Goal: Information Seeking & Learning: Learn about a topic

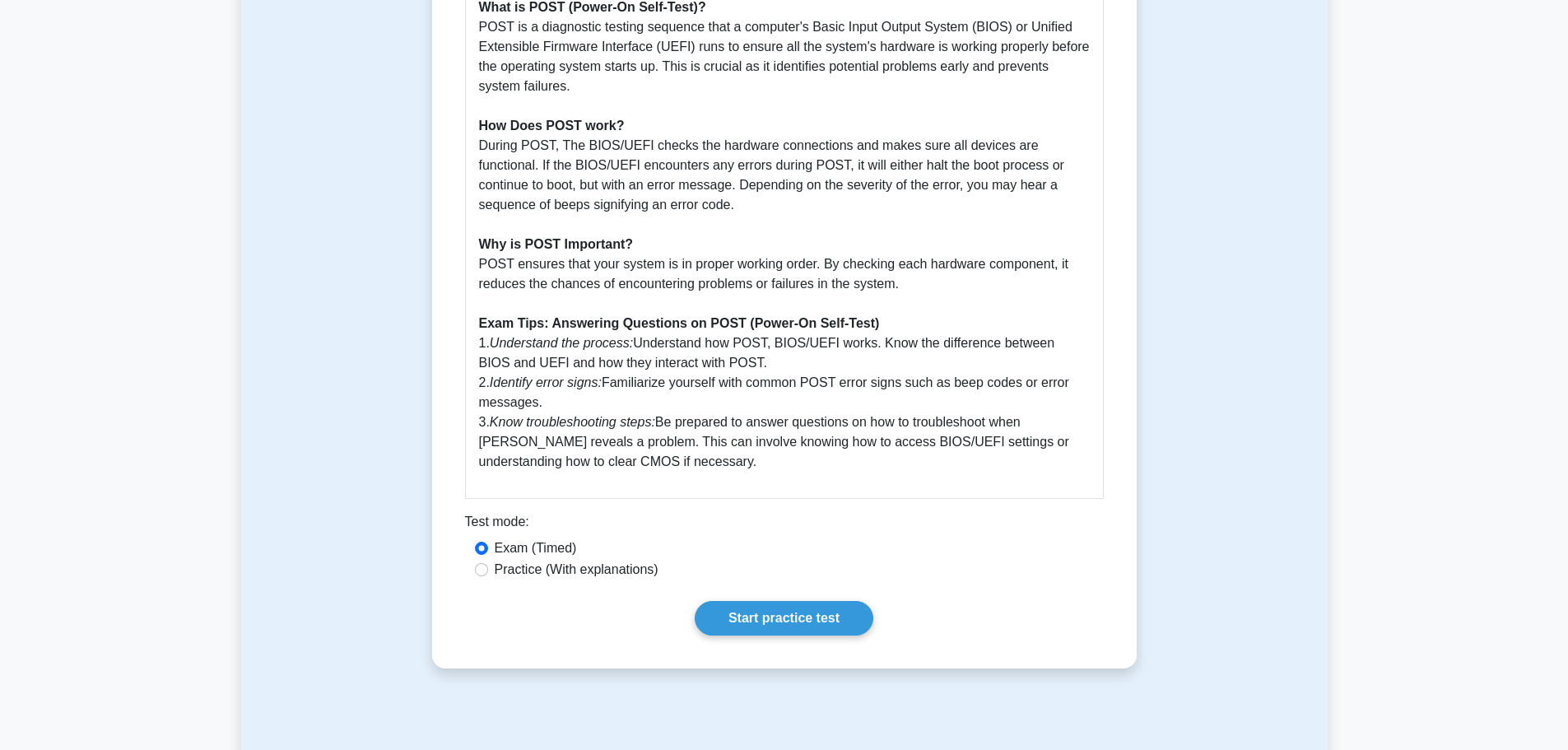
scroll to position [494, 0]
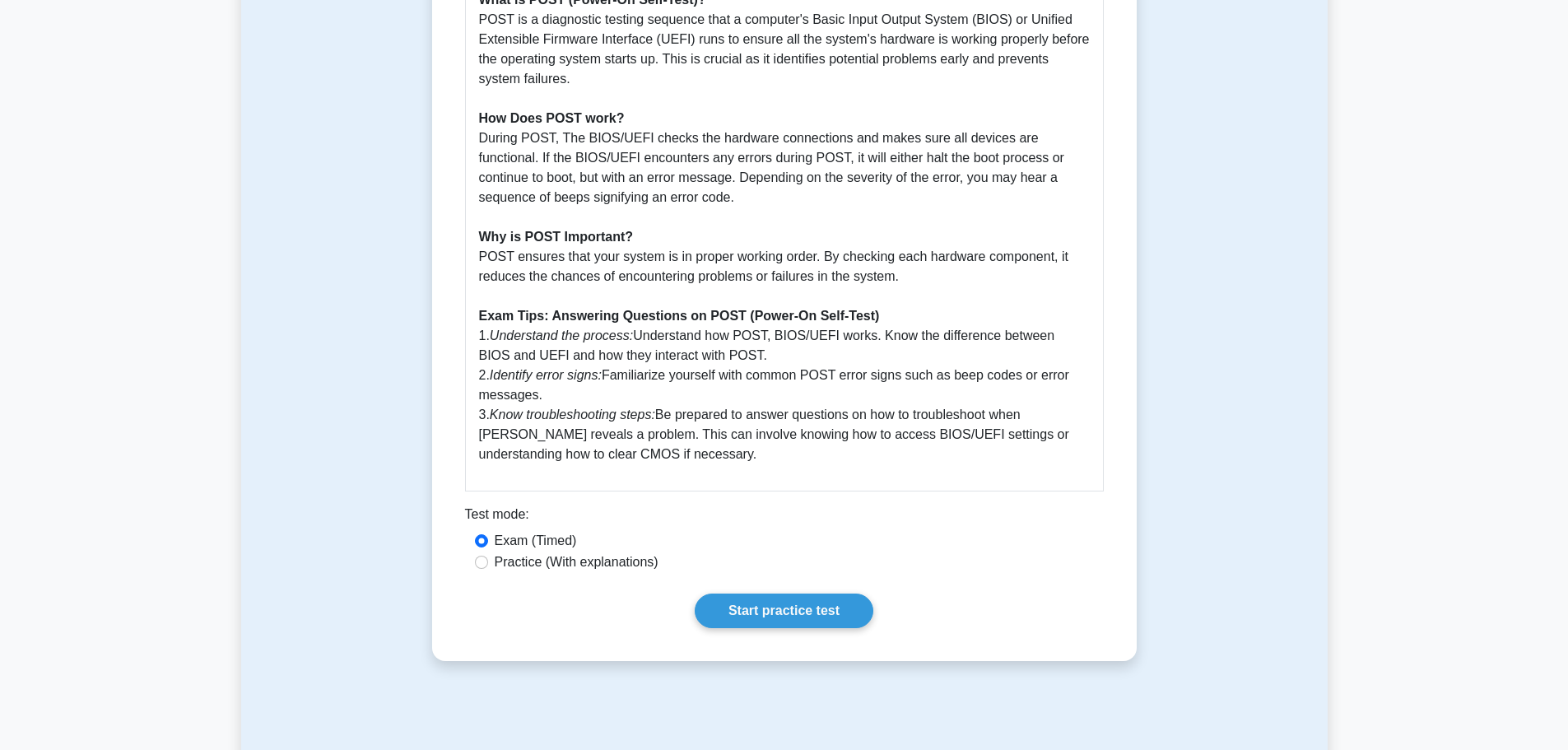
drag, startPoint x: 638, startPoint y: 334, endPoint x: 751, endPoint y: 355, distance: 114.9
click at [751, 355] on p "What is POST (Power-On Self-Test)? POST is a diagnostic testing sequence that a…" at bounding box center [785, 227] width 611 height 474
click at [852, 357] on p "What is POST (Power-On Self-Test)? POST is a diagnostic testing sequence that a…" at bounding box center [785, 227] width 611 height 474
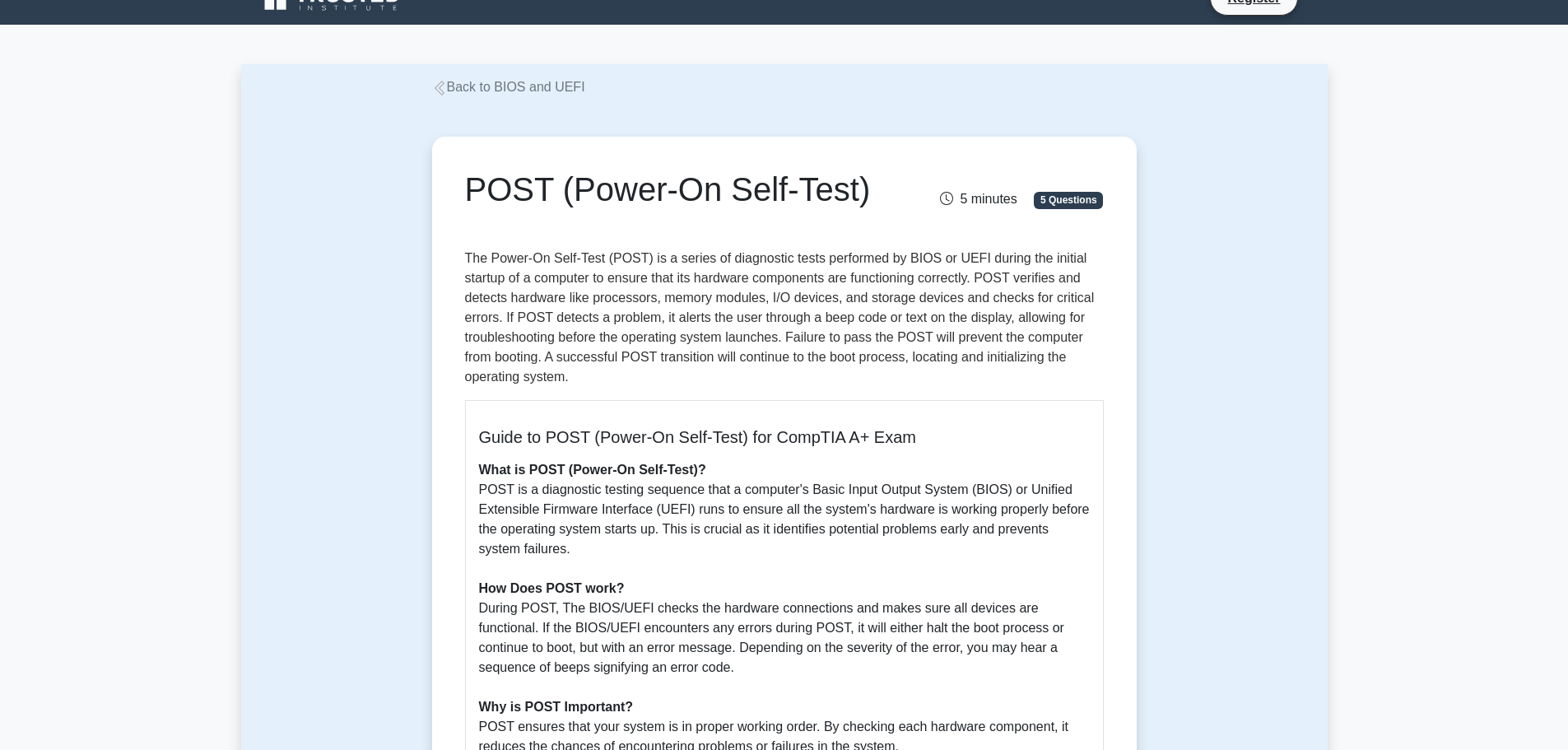
scroll to position [0, 0]
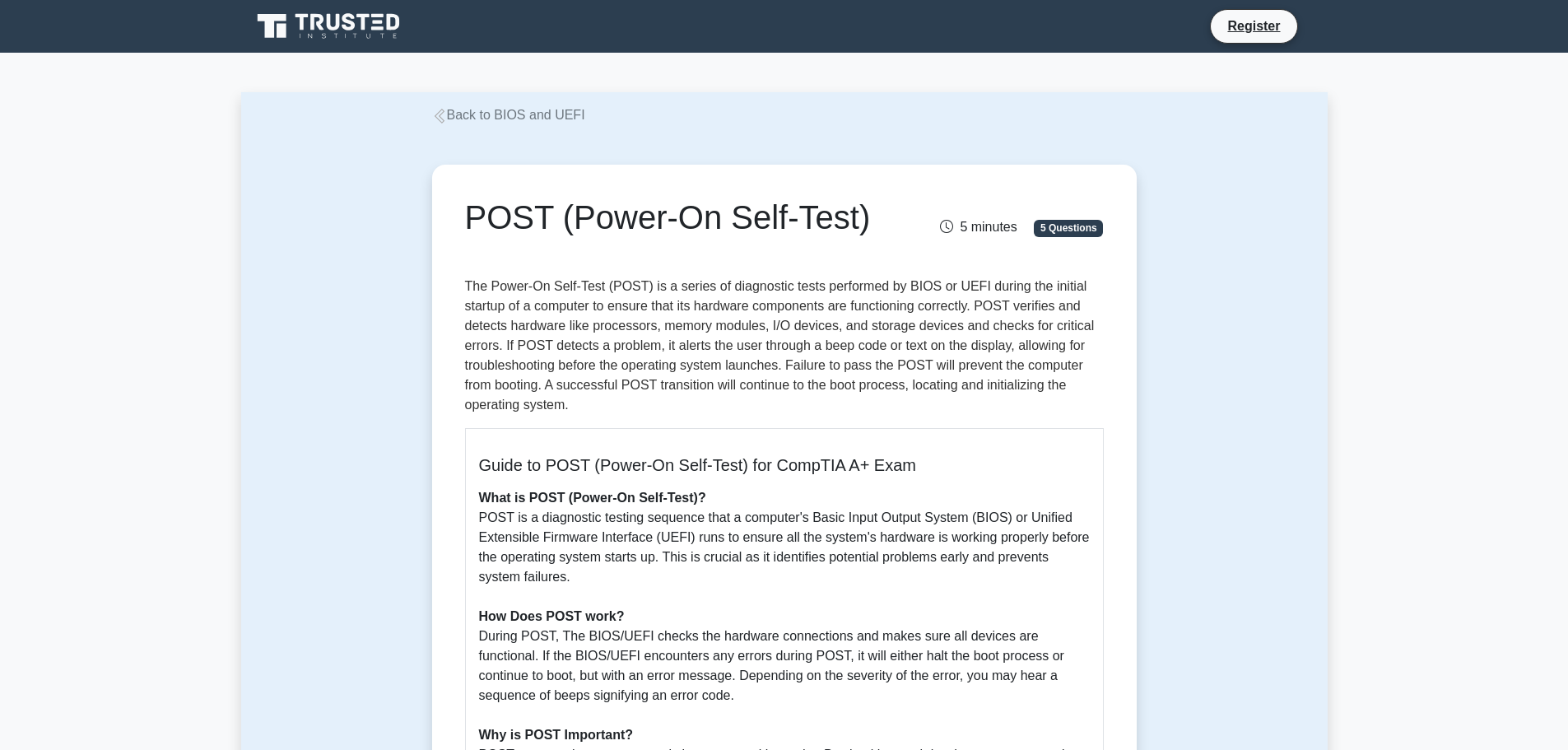
click at [526, 112] on link "Back to BIOS and UEFI" at bounding box center [508, 114] width 153 height 14
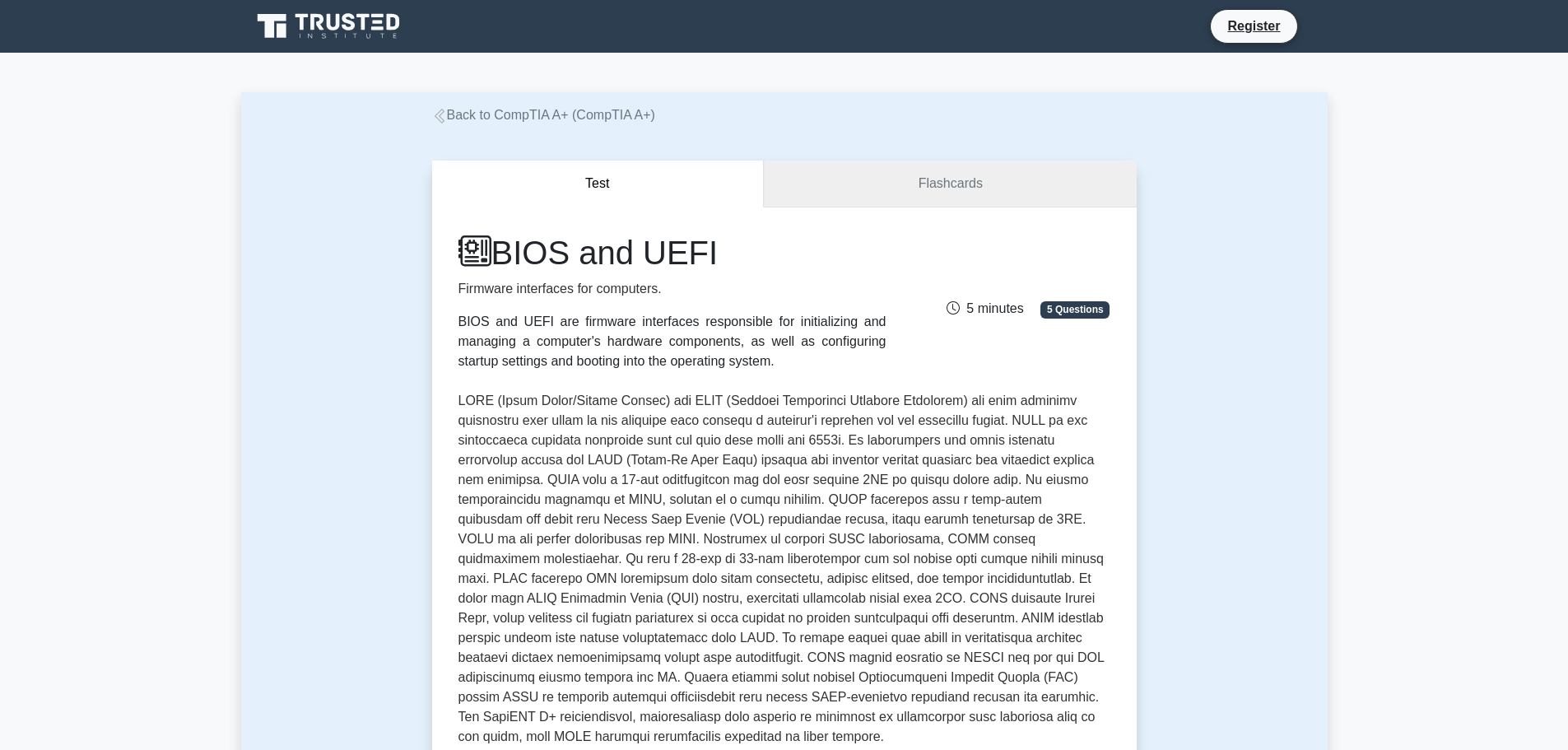
click at [971, 176] on link "Flashcards" at bounding box center [950, 183] width 372 height 47
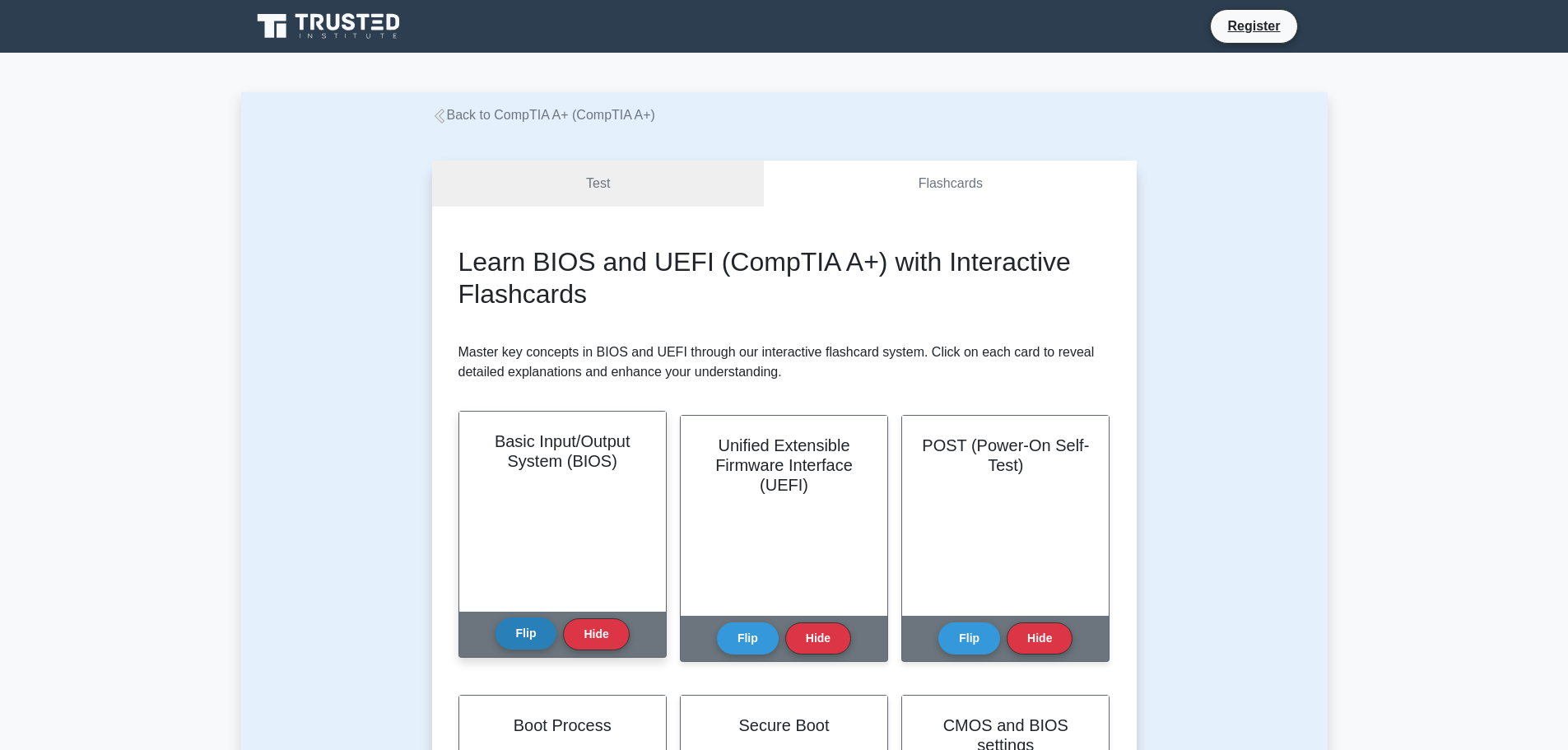
click at [512, 639] on button "Flip" at bounding box center [526, 634] width 61 height 32
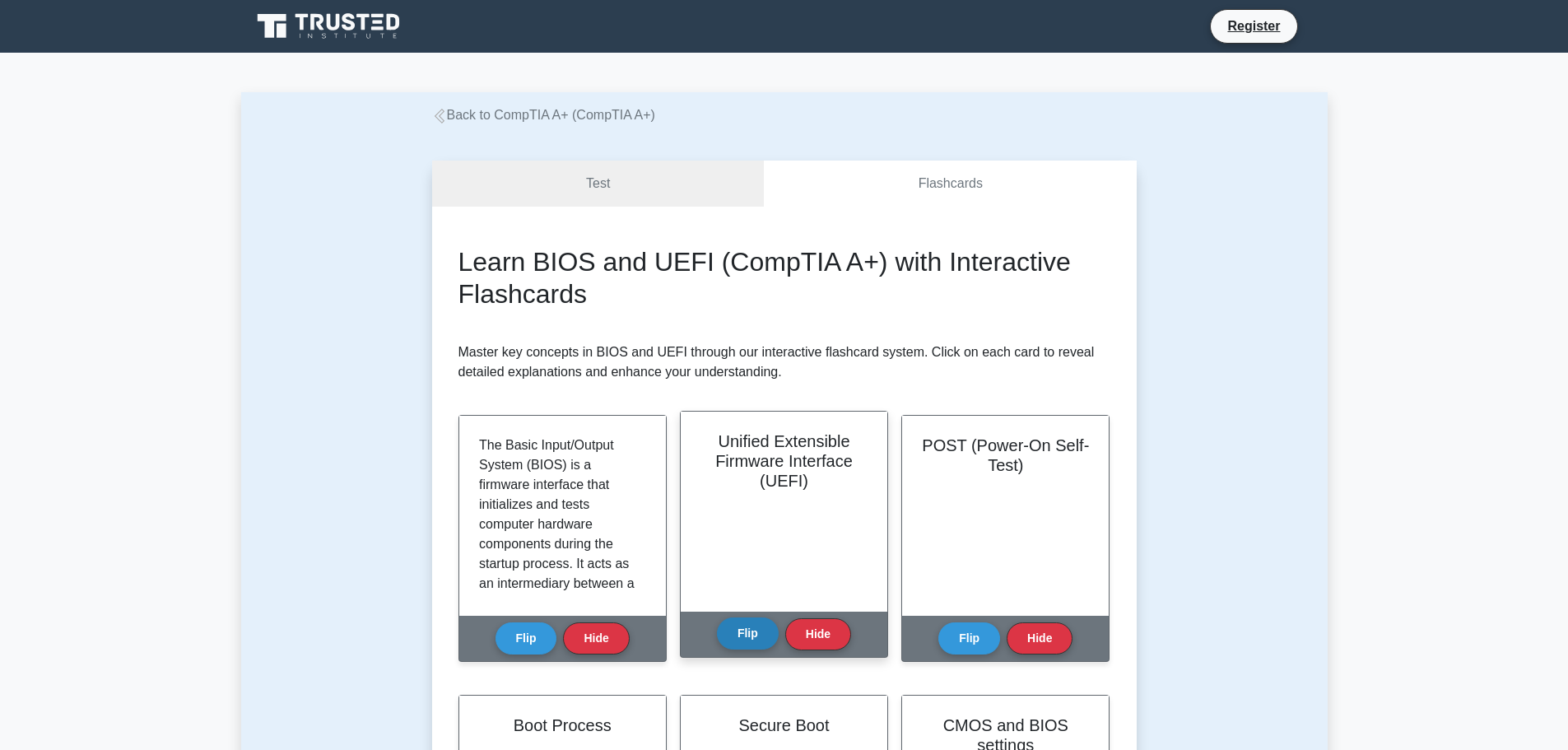
click at [752, 632] on button "Flip" at bounding box center [747, 634] width 61 height 32
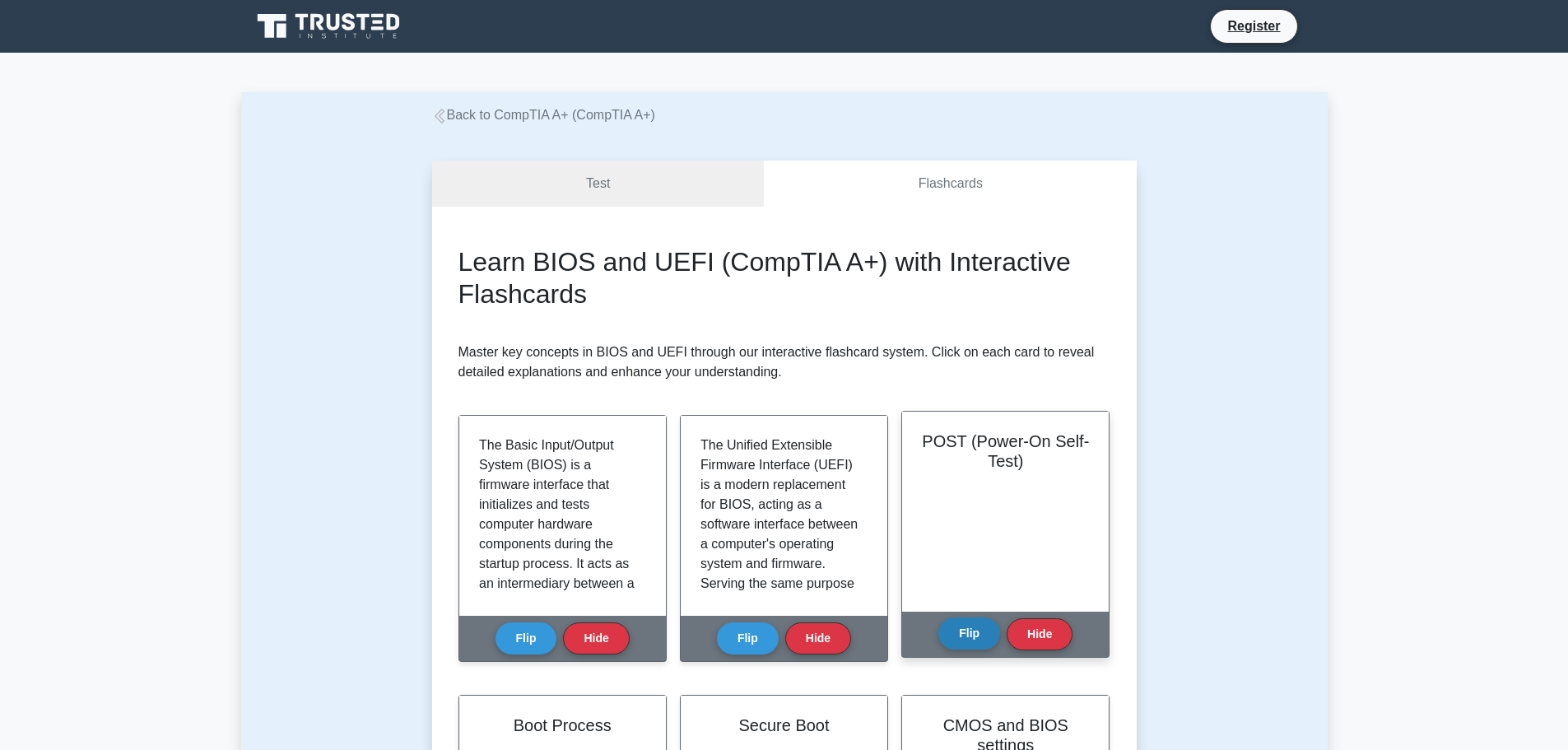
click at [966, 629] on button "Flip" at bounding box center [969, 634] width 61 height 32
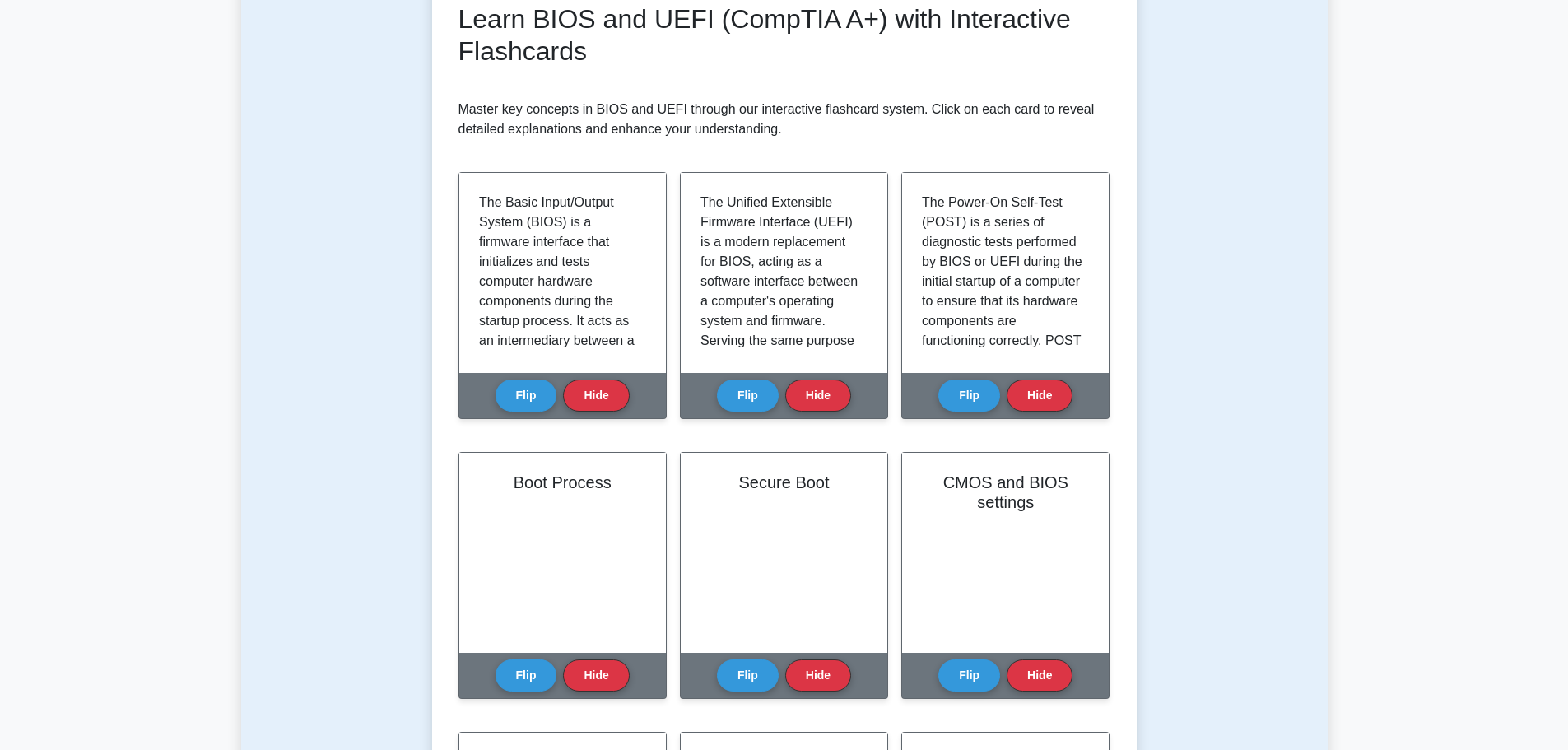
scroll to position [329, 0]
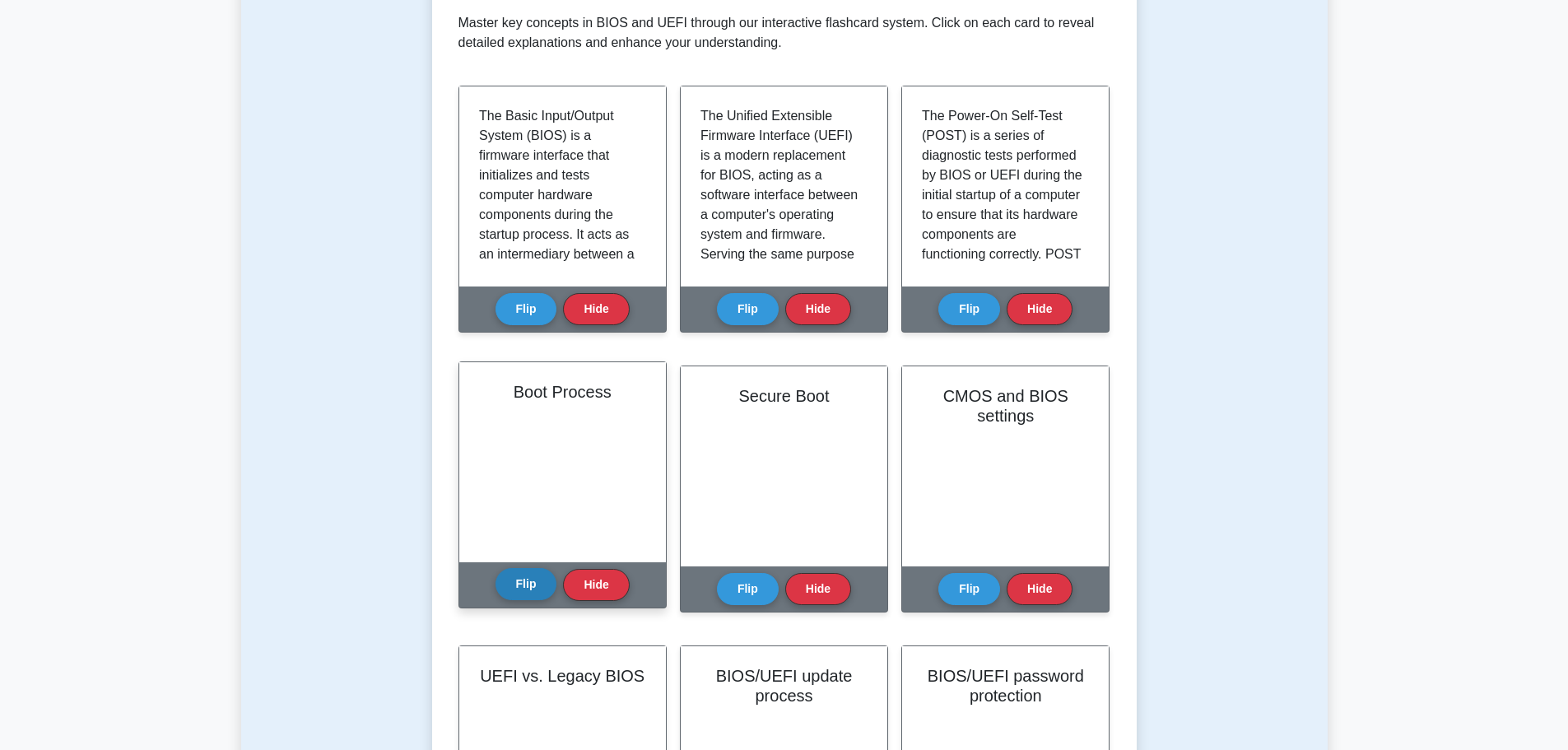
click at [520, 585] on button "Flip" at bounding box center [526, 584] width 61 height 32
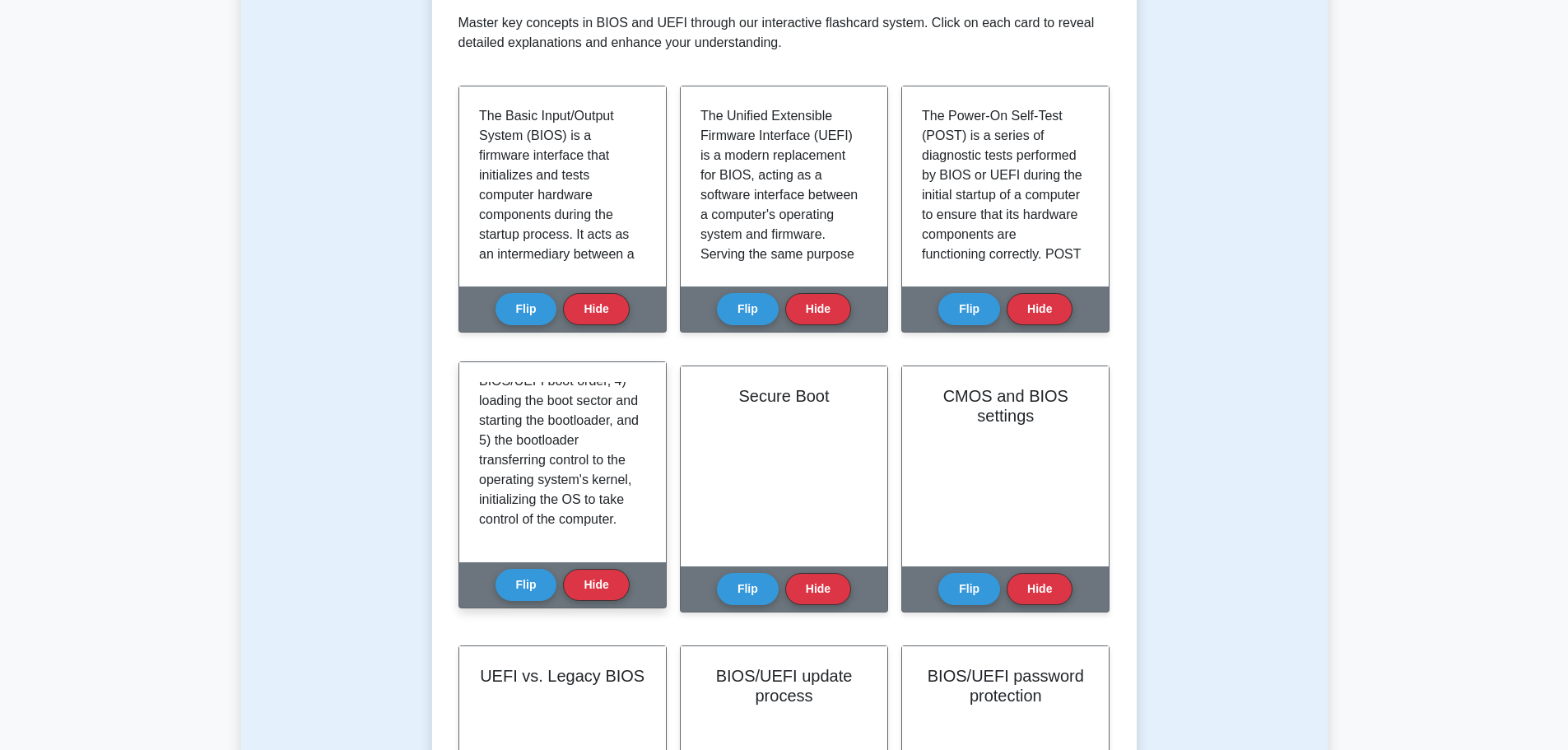
scroll to position [417, 0]
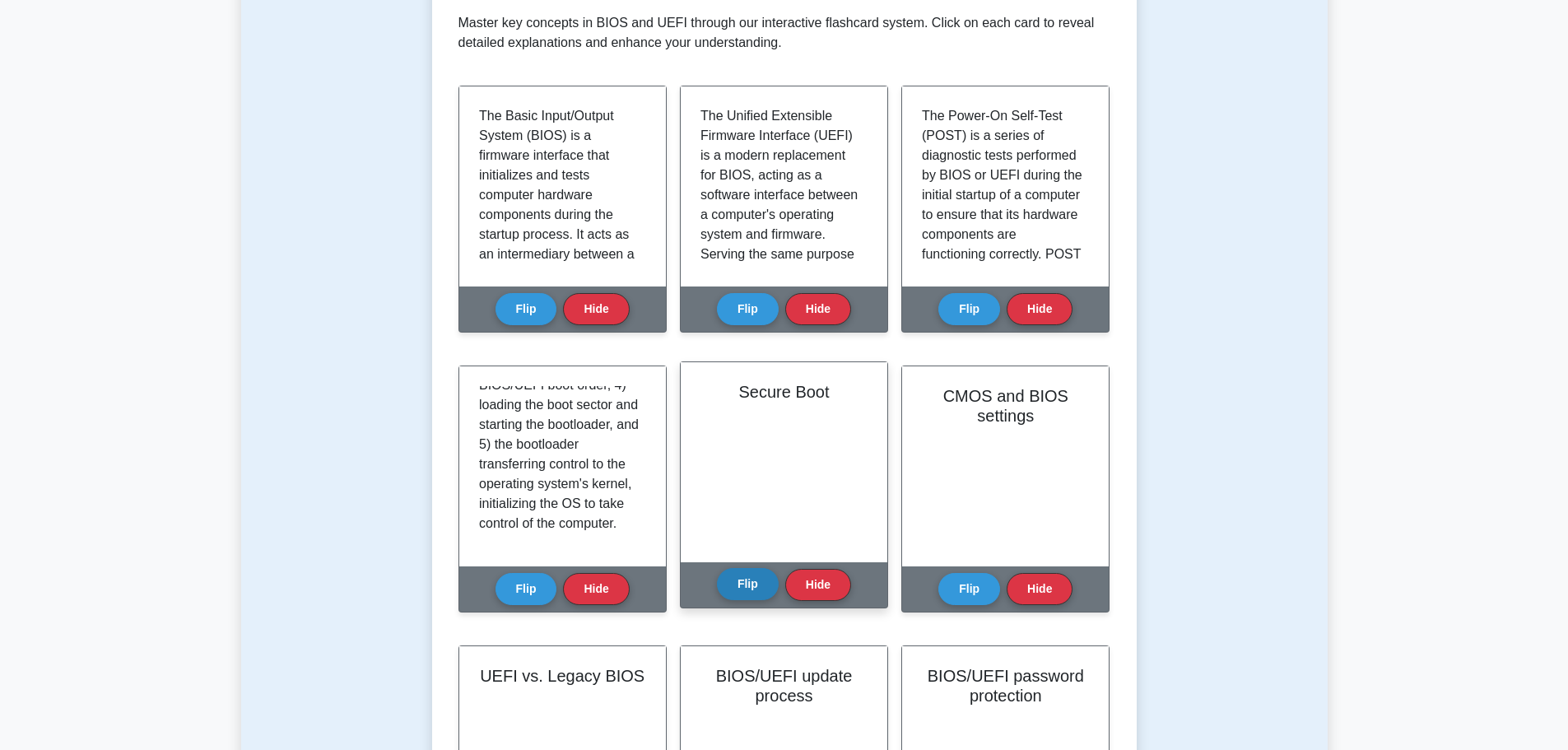
click at [743, 584] on button "Flip" at bounding box center [747, 584] width 61 height 32
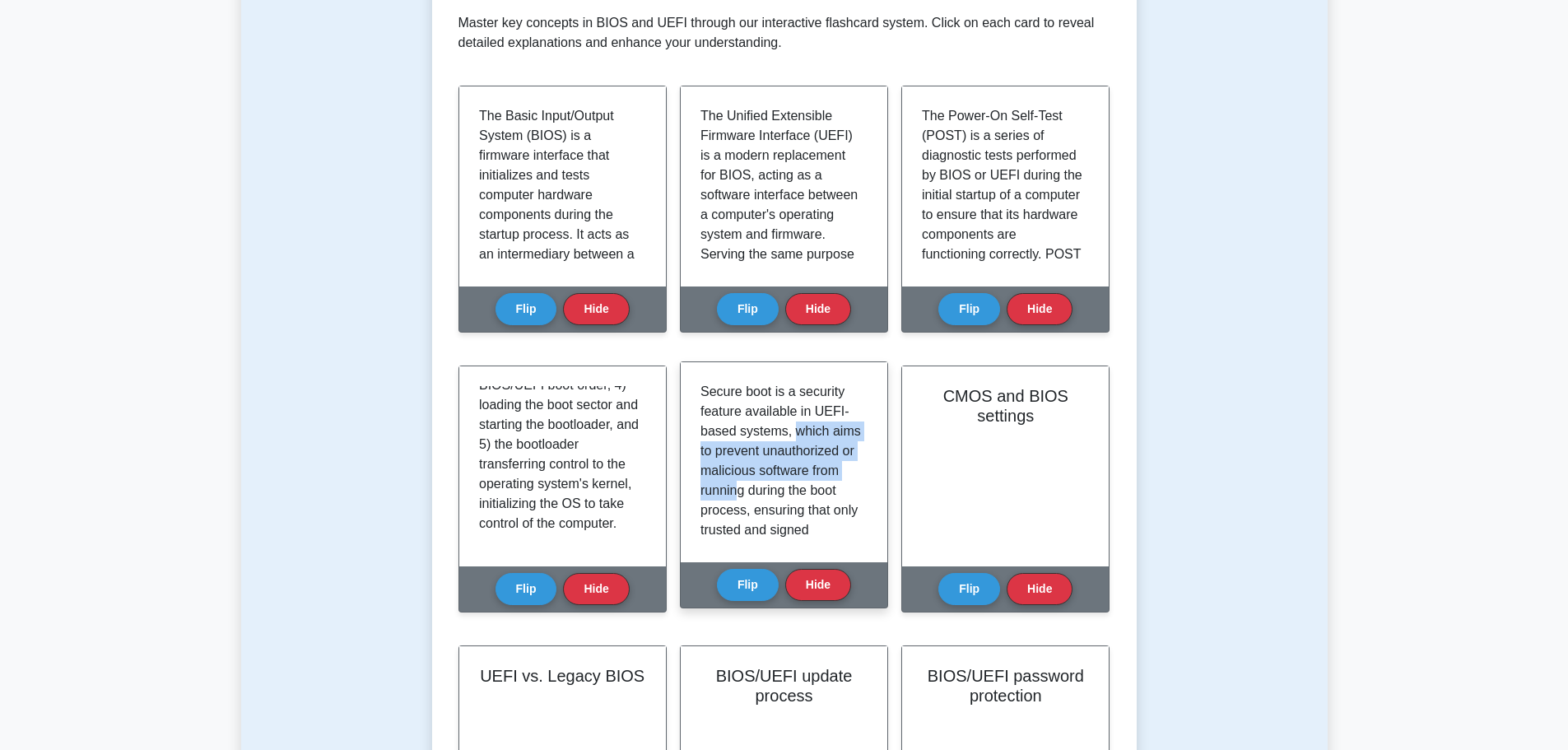
drag, startPoint x: 793, startPoint y: 434, endPoint x: 825, endPoint y: 486, distance: 61.1
click at [825, 486] on p "Secure boot is a security feature available in UEFI-based systems, which aims t…" at bounding box center [781, 698] width 160 height 632
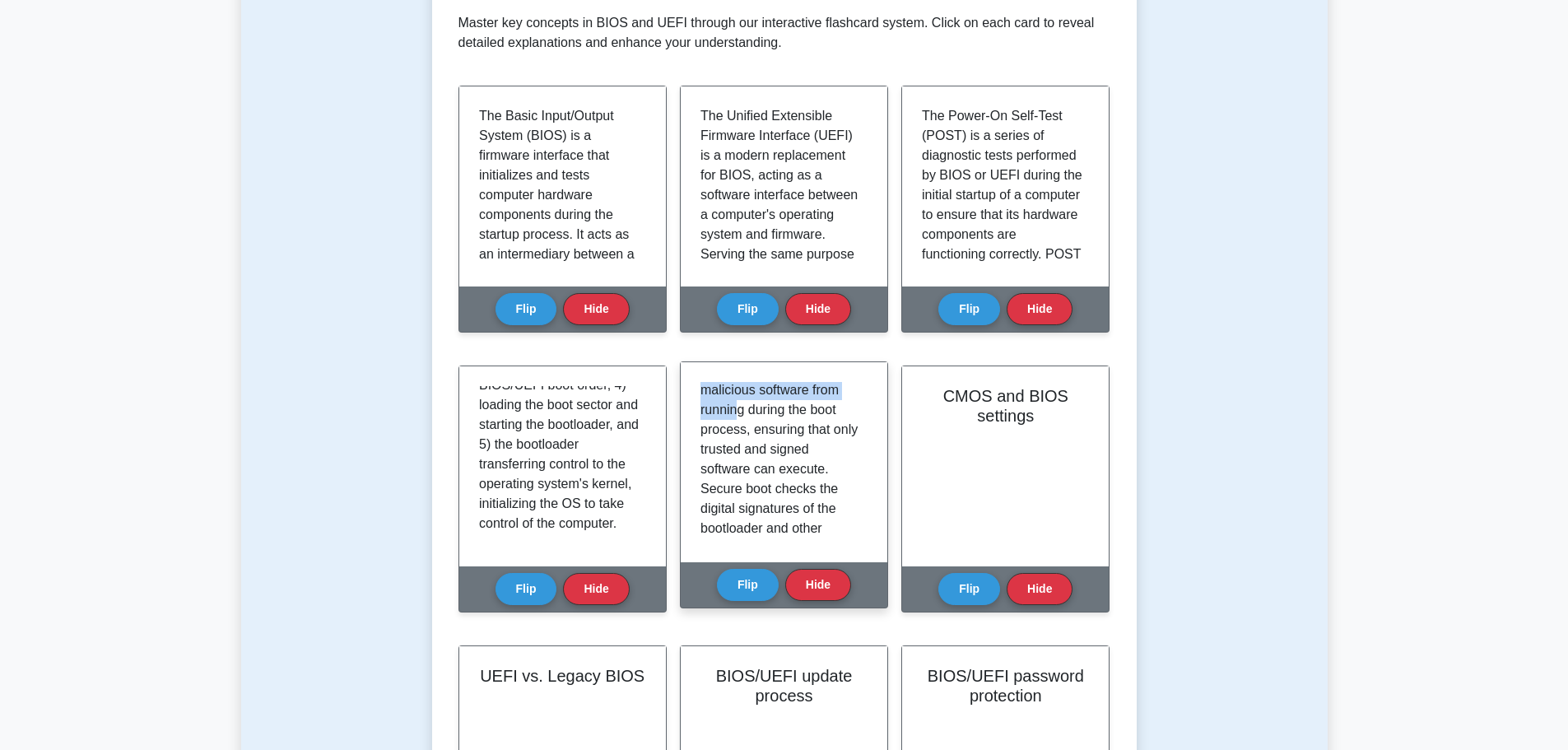
scroll to position [96, 0]
drag, startPoint x: 752, startPoint y: 478, endPoint x: 781, endPoint y: 491, distance: 31.8
click at [781, 491] on p "Secure boot is a security feature available in UEFI-based systems, which aims t…" at bounding box center [781, 602] width 160 height 632
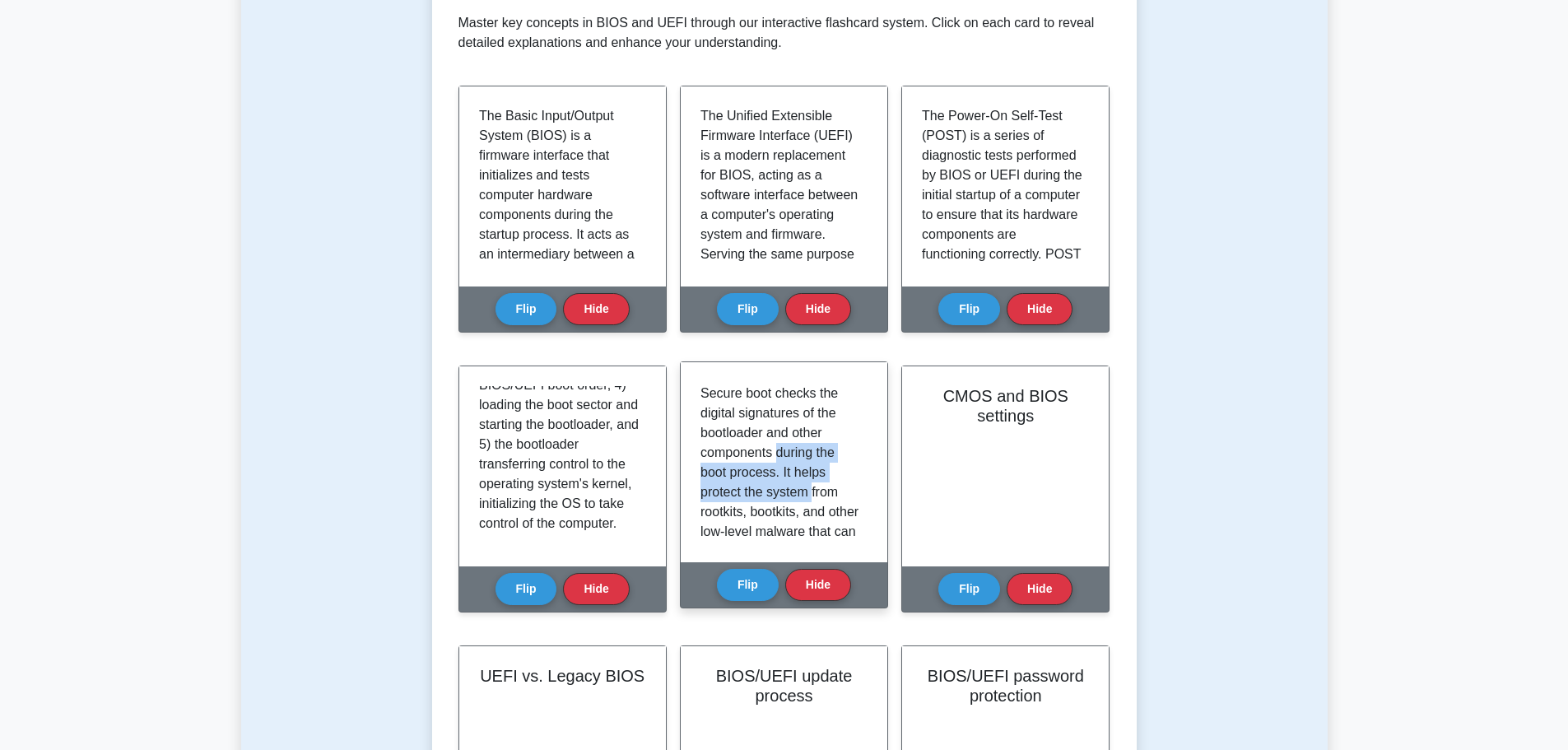
drag, startPoint x: 777, startPoint y: 477, endPoint x: 816, endPoint y: 518, distance: 56.6
click at [815, 517] on p "Secure boot is a security feature available in UEFI-based systems, which aims t…" at bounding box center [781, 521] width 160 height 632
drag, startPoint x: 765, startPoint y: 452, endPoint x: 833, endPoint y: 499, distance: 82.7
click at [789, 497] on p "Secure boot is a security feature available in UEFI-based systems, which aims t…" at bounding box center [781, 279] width 160 height 632
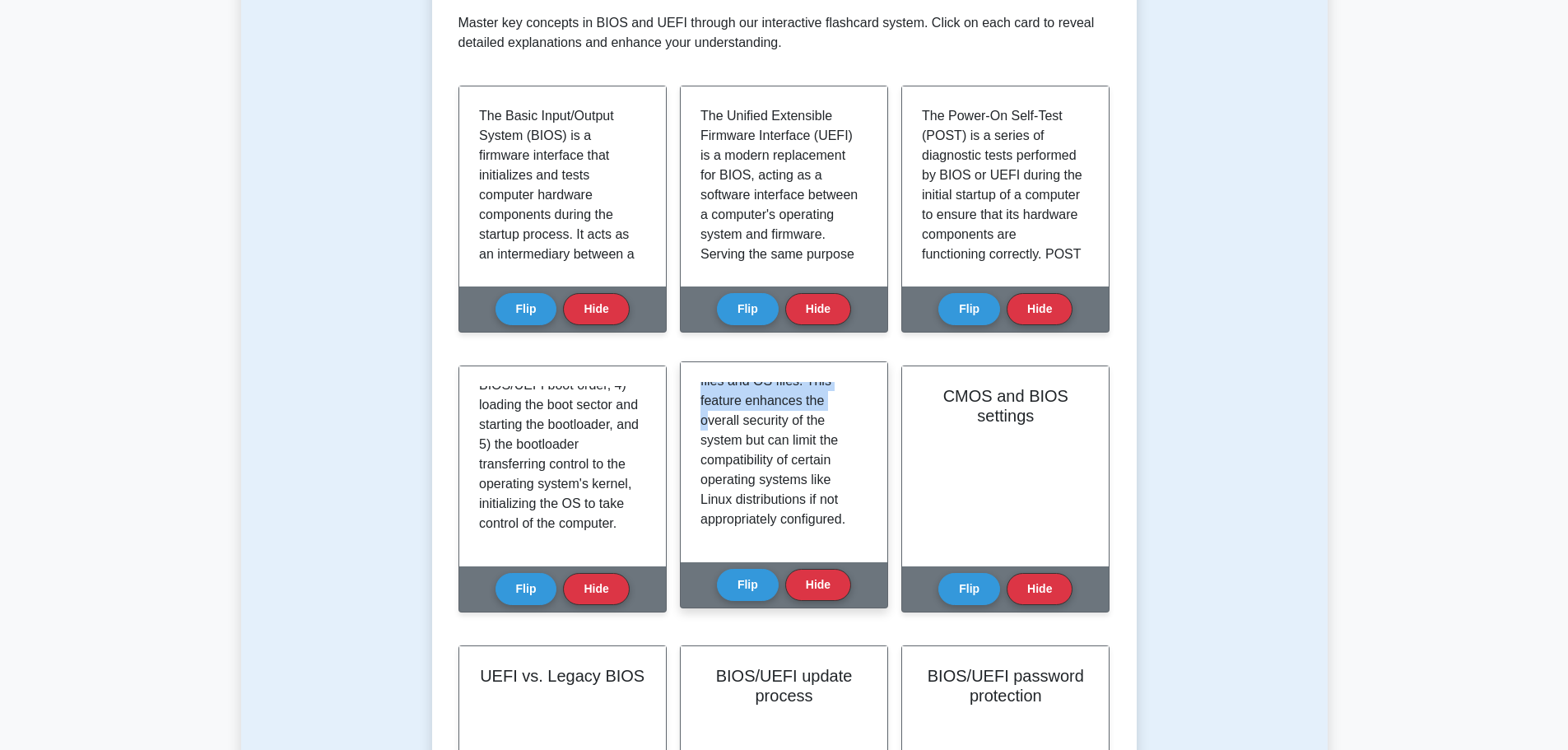
scroll to position [525, 0]
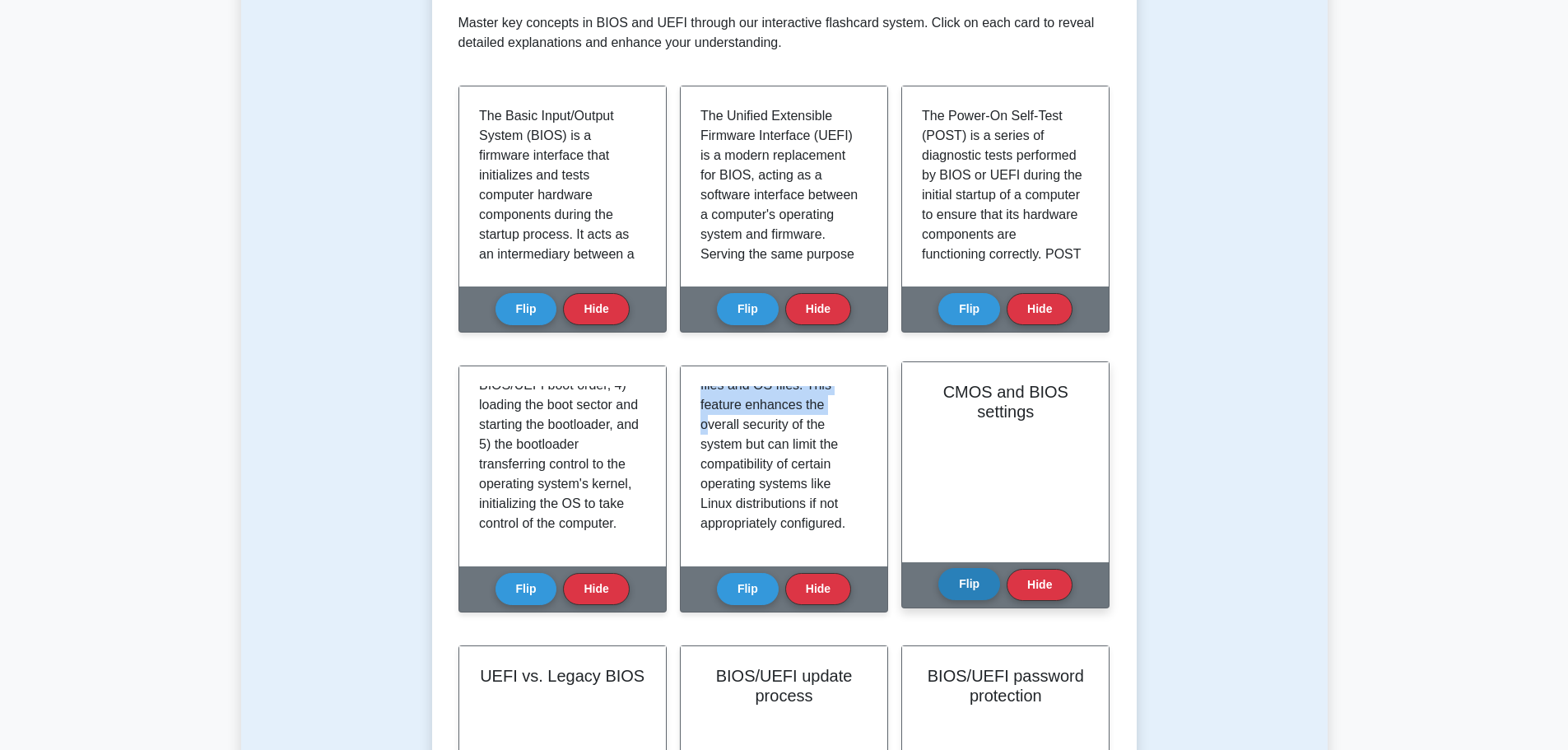
click at [967, 584] on button "Flip" at bounding box center [969, 584] width 61 height 32
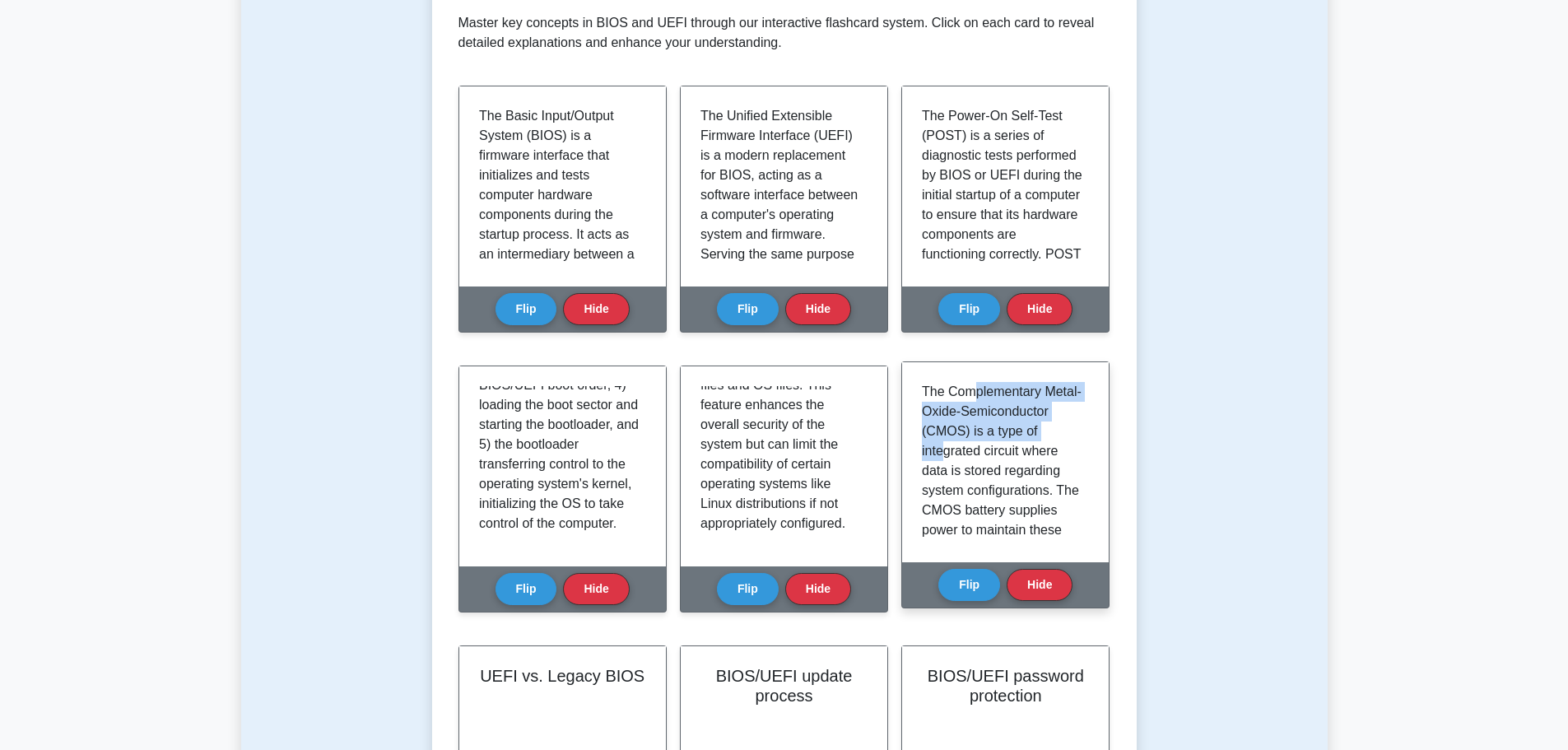
drag, startPoint x: 977, startPoint y: 394, endPoint x: 1002, endPoint y: 452, distance: 63.2
click at [1002, 452] on p "The Complementary Metal-Oxide-Semiconductor (CMOS) is a type of integrated circ…" at bounding box center [1002, 669] width 160 height 573
click at [1034, 480] on p "The Complementary Metal-Oxide-Semiconductor (CMOS) is a type of integrated circ…" at bounding box center [1002, 669] width 160 height 573
drag, startPoint x: 1080, startPoint y: 410, endPoint x: 1083, endPoint y: 421, distance: 11.4
click at [1083, 421] on div "The Complementary Metal-Oxide-Semiconductor (CMOS) is a type of integrated circ…" at bounding box center [1006, 462] width 167 height 160
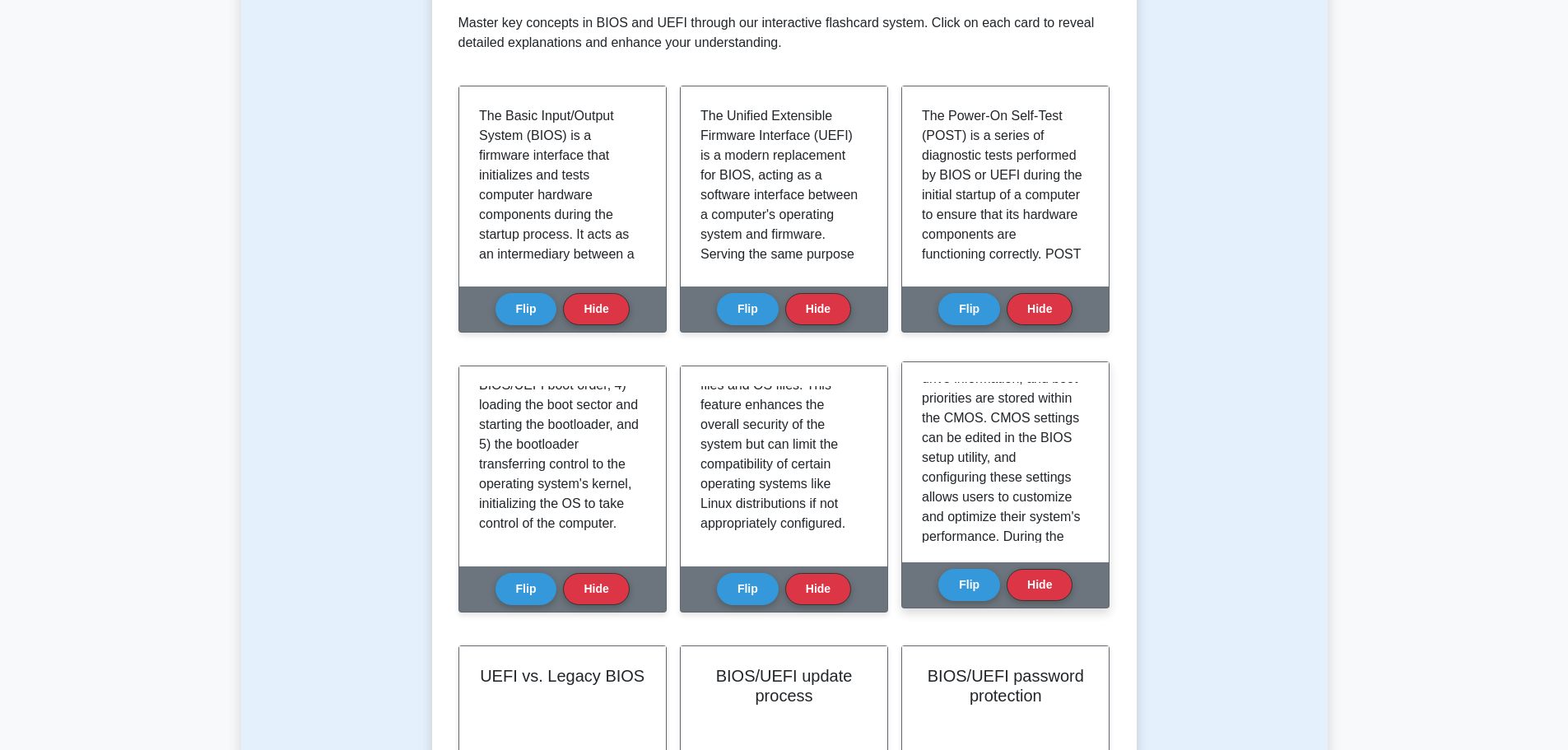
scroll to position [236, 0]
click at [986, 474] on p "The Complementary Metal-Oxide-Semiconductor (CMOS) is a type of integrated circ…" at bounding box center [1002, 433] width 160 height 573
drag, startPoint x: 966, startPoint y: 444, endPoint x: 1017, endPoint y: 491, distance: 69.4
click at [1017, 491] on p "The Complementary Metal-Oxide-Semiconductor (CMOS) is a type of integrated circ…" at bounding box center [1002, 363] width 160 height 573
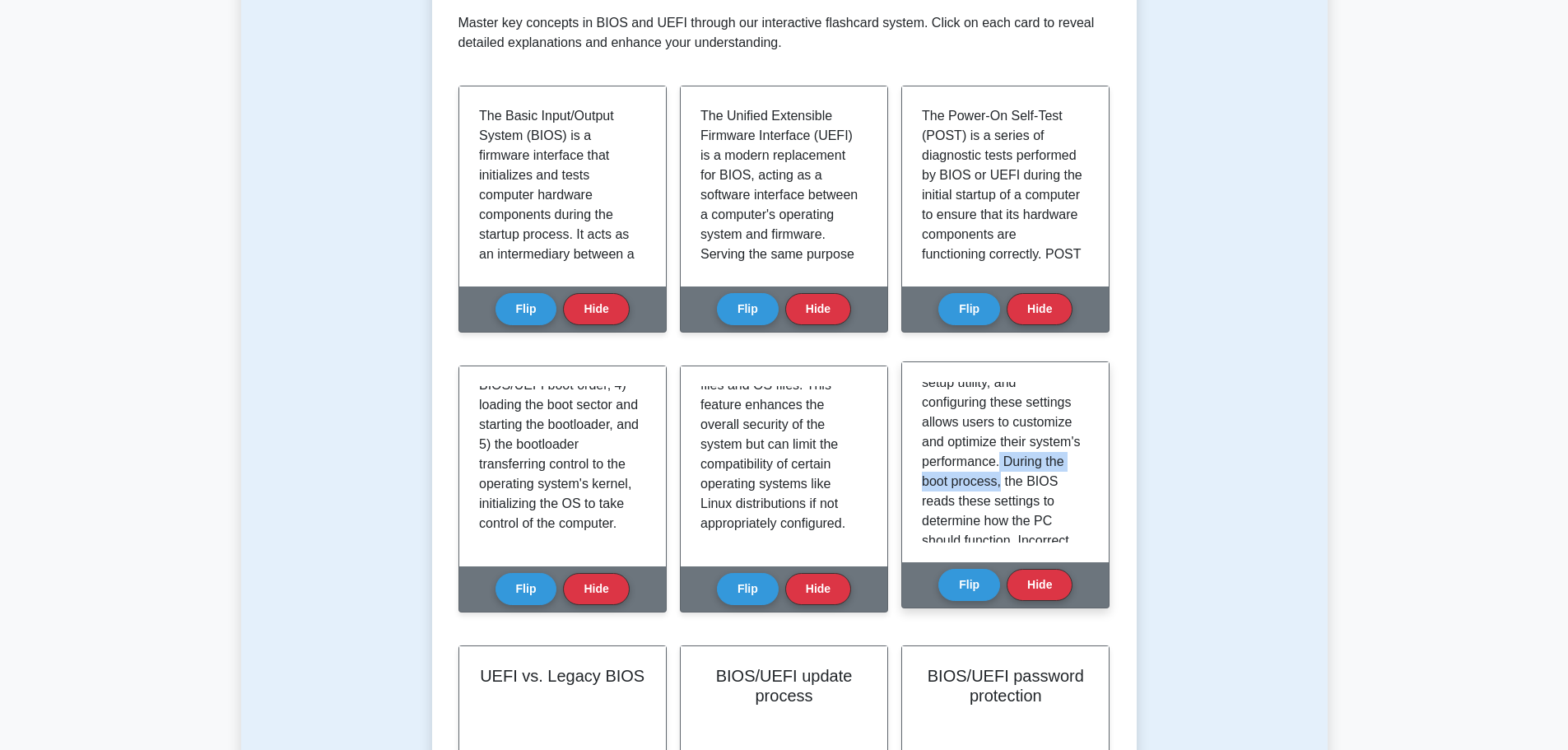
drag, startPoint x: 1080, startPoint y: 481, endPoint x: 1078, endPoint y: 498, distance: 17.1
click at [1079, 497] on div "The Complementary Metal-Oxide-Semiconductor (CMOS) is a type of integrated circ…" at bounding box center [1006, 462] width 167 height 160
drag, startPoint x: 1017, startPoint y: 507, endPoint x: 1027, endPoint y: 515, distance: 12.8
click at [1023, 515] on p "The Complementary Metal-Oxide-Semiconductor (CMOS) is a type of integrated circ…" at bounding box center [1002, 243] width 160 height 573
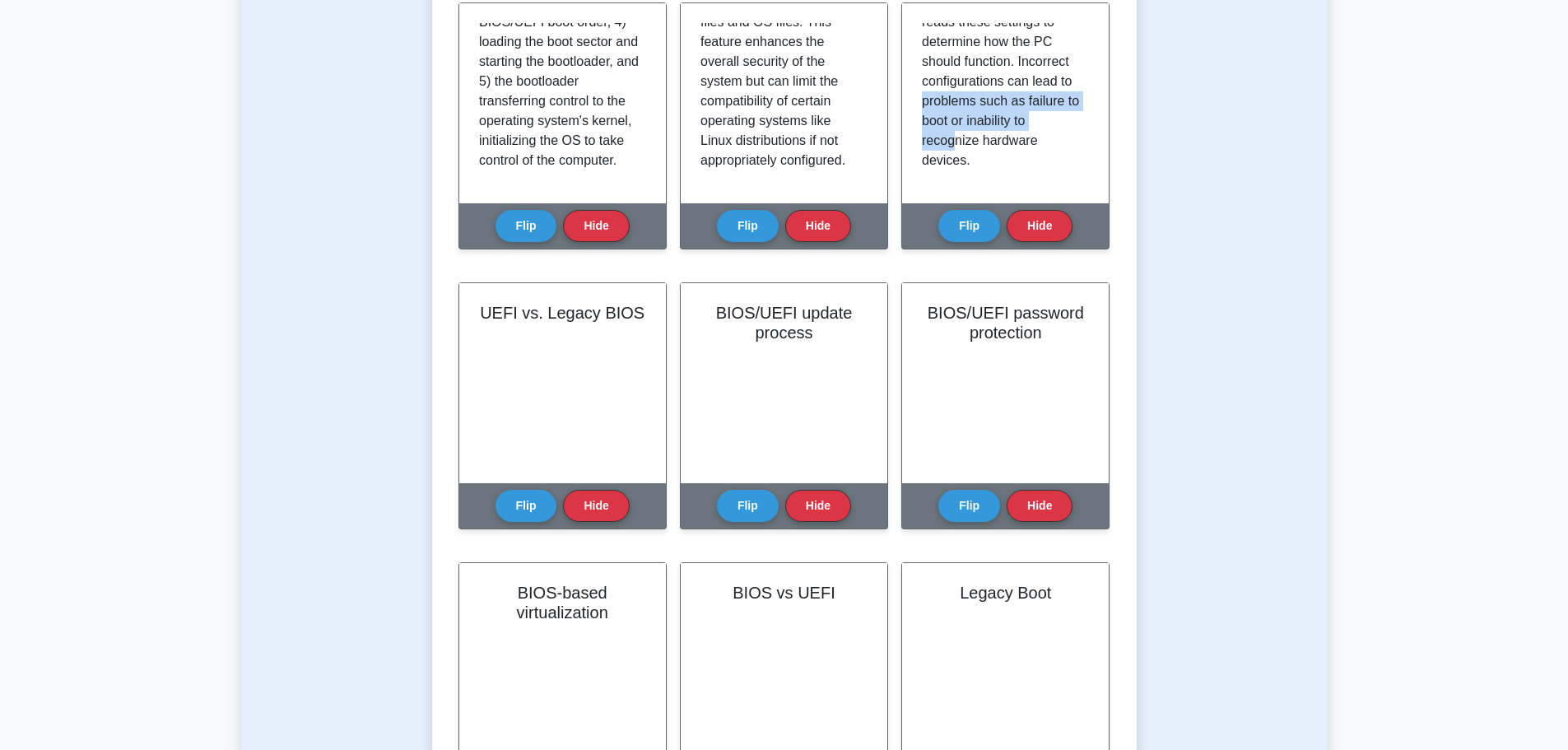
scroll to position [741, 0]
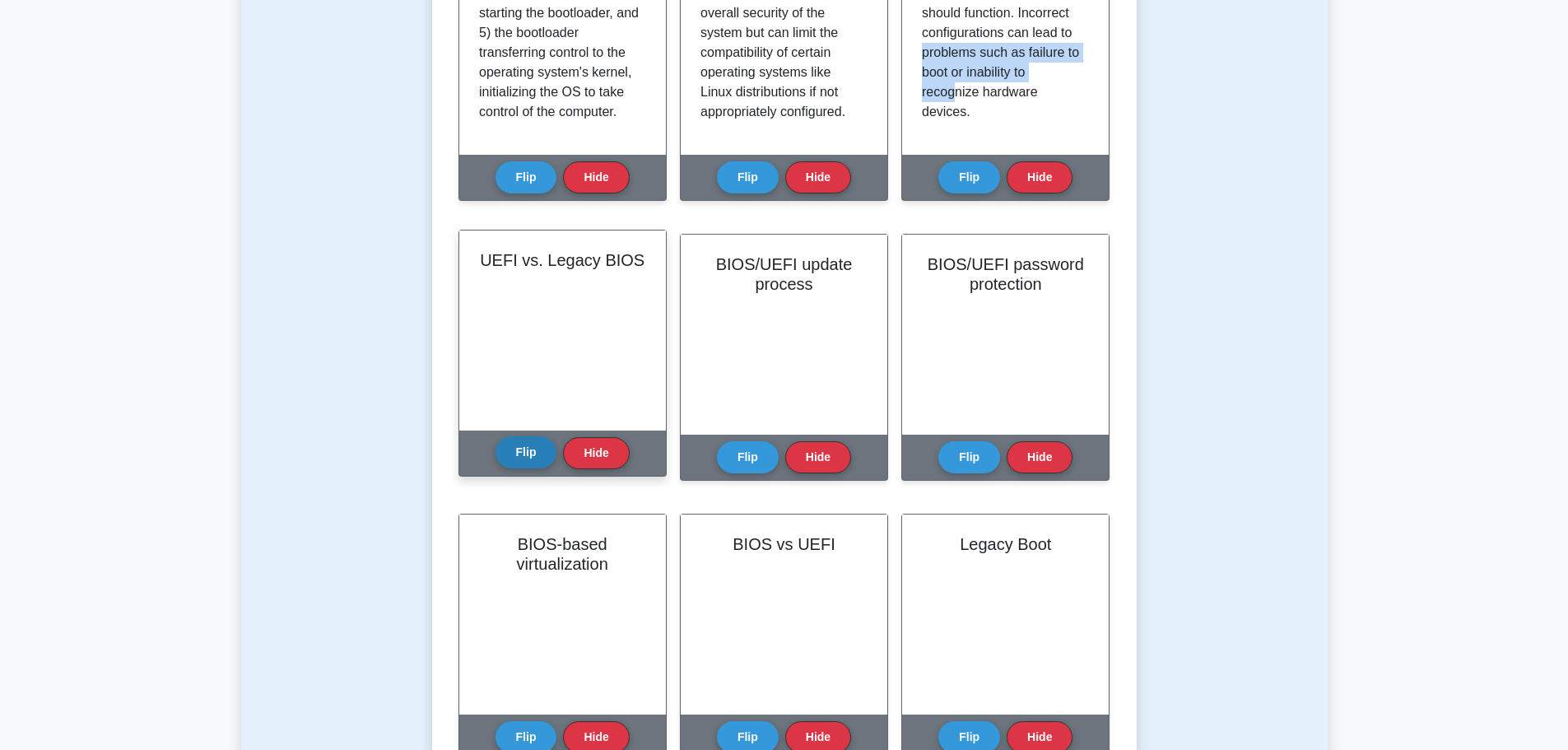
click at [524, 451] on button "Flip" at bounding box center [526, 452] width 61 height 32
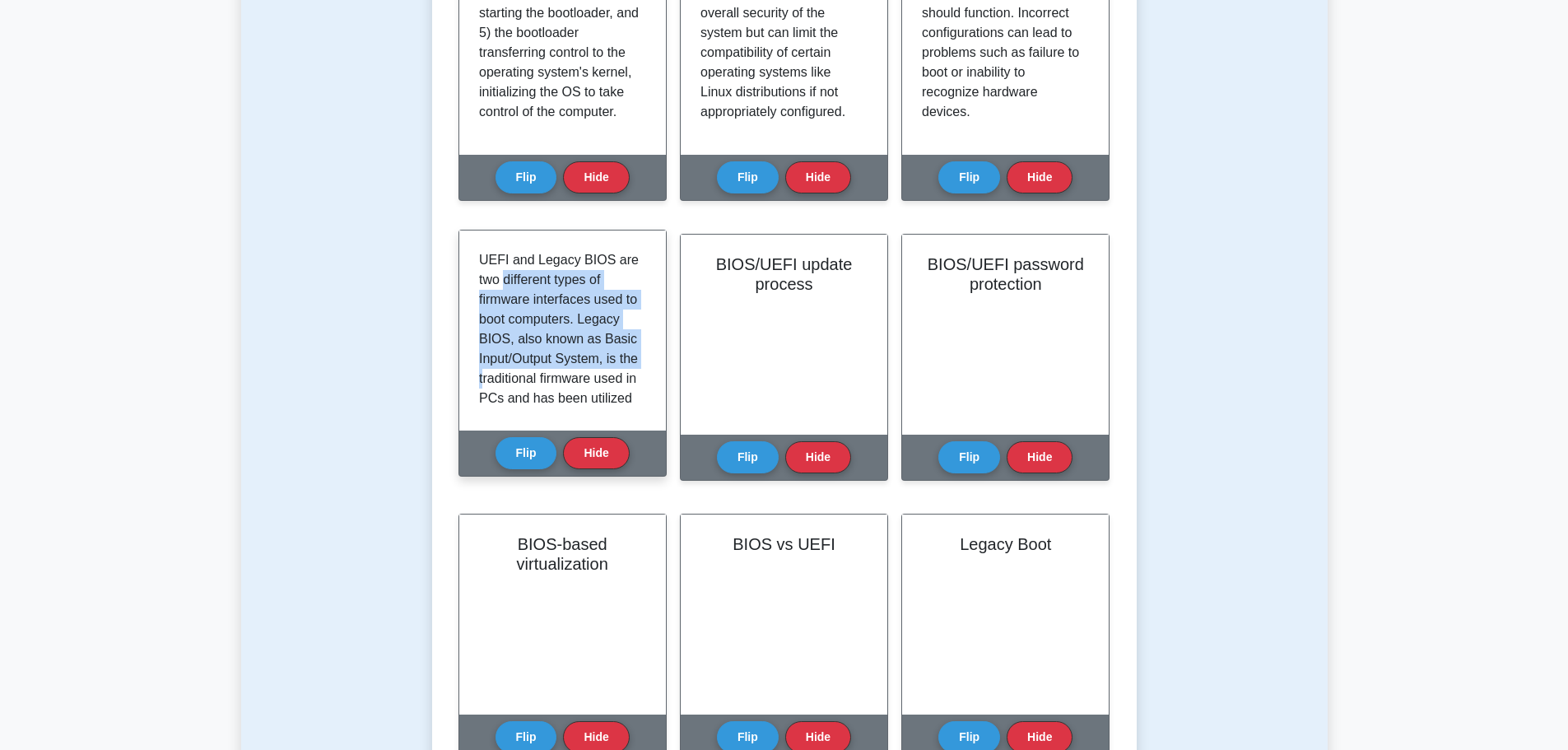
drag, startPoint x: 504, startPoint y: 276, endPoint x: 575, endPoint y: 379, distance: 125.1
click at [565, 378] on p "UEFI and Legacy BIOS are two different types of firmware interfaces used to boo…" at bounding box center [560, 566] width 160 height 632
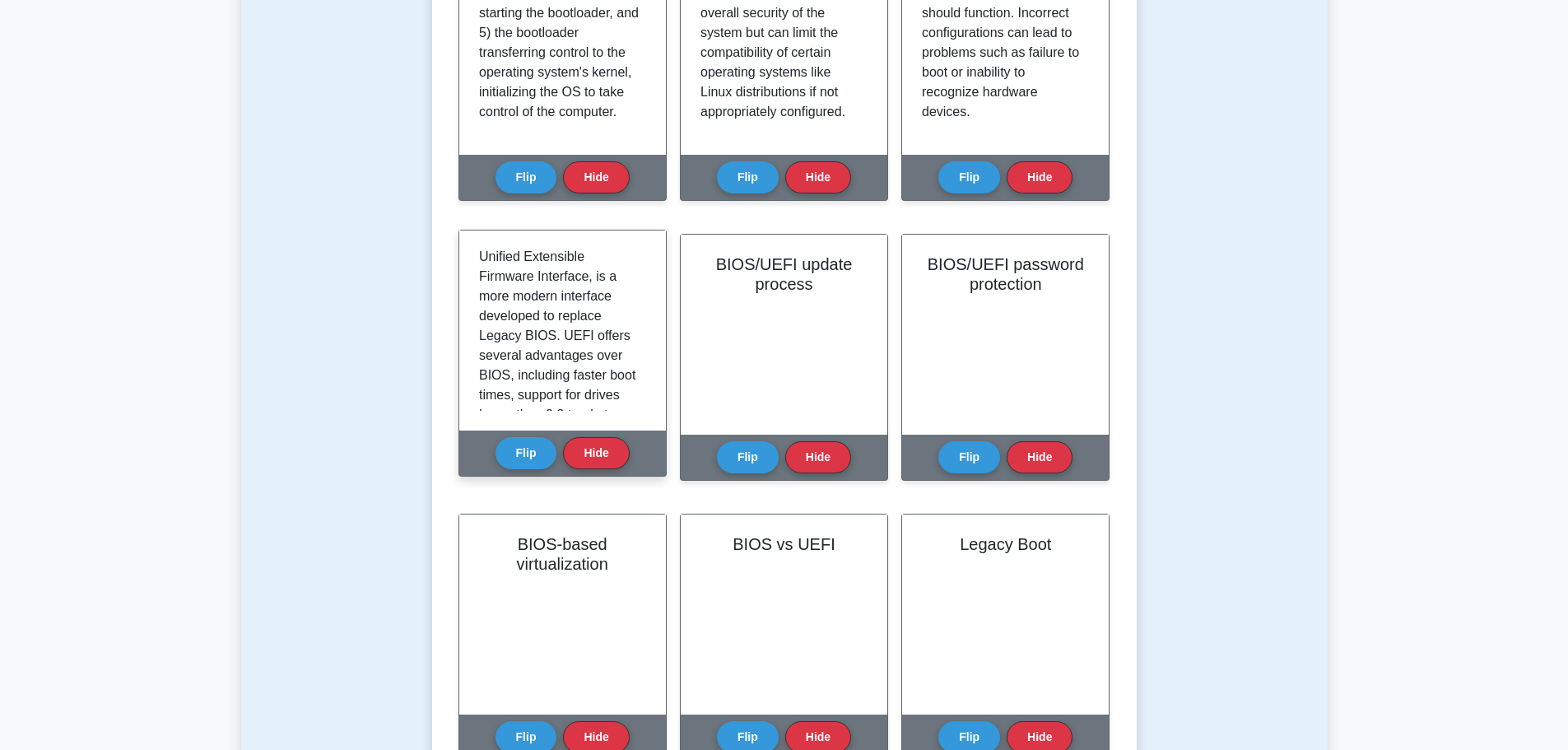
scroll to position [183, 0]
drag, startPoint x: 537, startPoint y: 333, endPoint x: 559, endPoint y: 358, distance: 33.3
click at [559, 358] on p "UEFI and Legacy BIOS are two different types of firmware interfaces used to boo…" at bounding box center [560, 382] width 160 height 632
drag, startPoint x: 547, startPoint y: 299, endPoint x: 571, endPoint y: 337, distance: 44.9
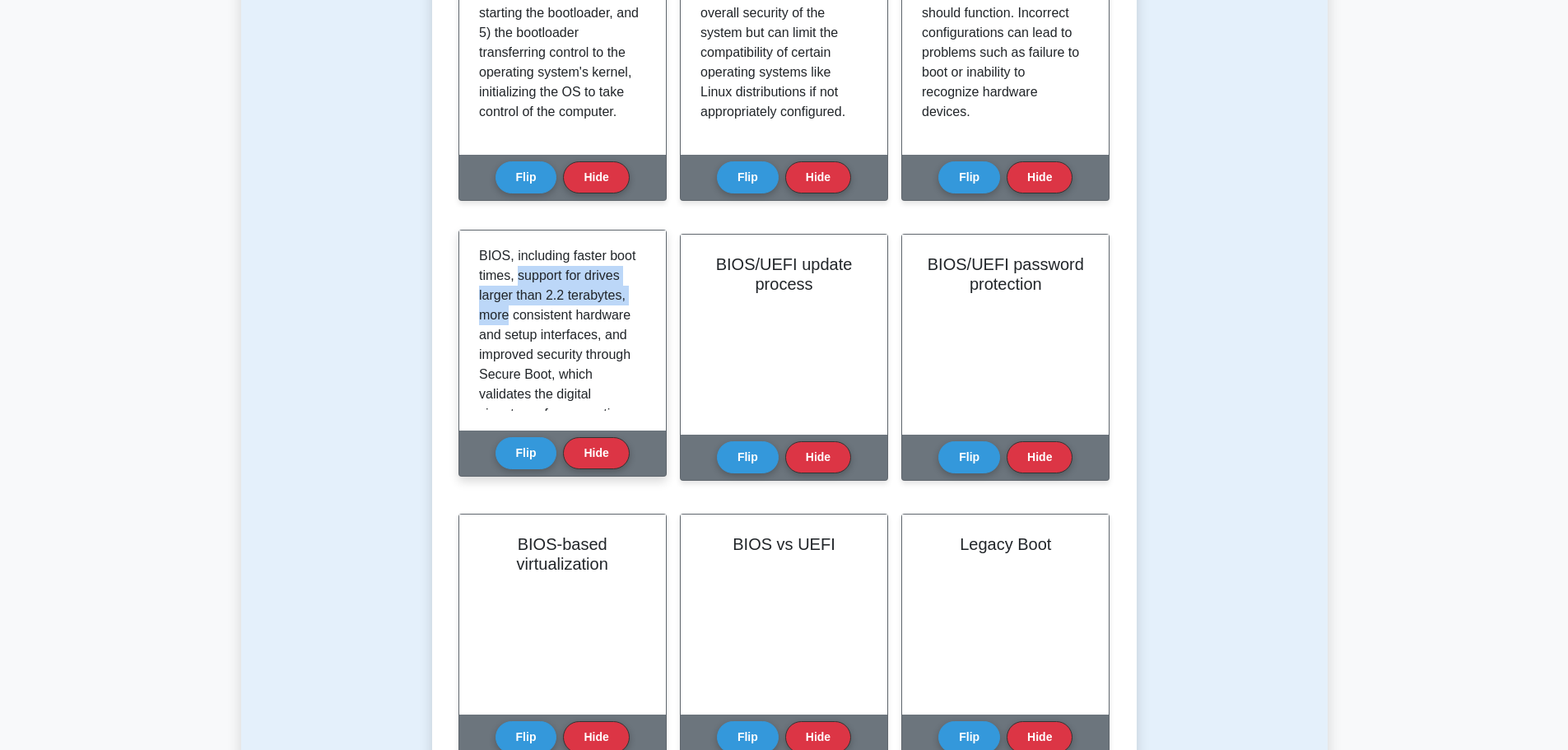
click at [571, 337] on p "UEFI and Legacy BIOS are two different types of firmware interfaces used to boo…" at bounding box center [560, 265] width 160 height 632
drag, startPoint x: 520, startPoint y: 298, endPoint x: 587, endPoint y: 360, distance: 91.3
click at [585, 360] on p "UEFI and Legacy BIOS are two different types of firmware interfaces used to boo…" at bounding box center [560, 147] width 160 height 632
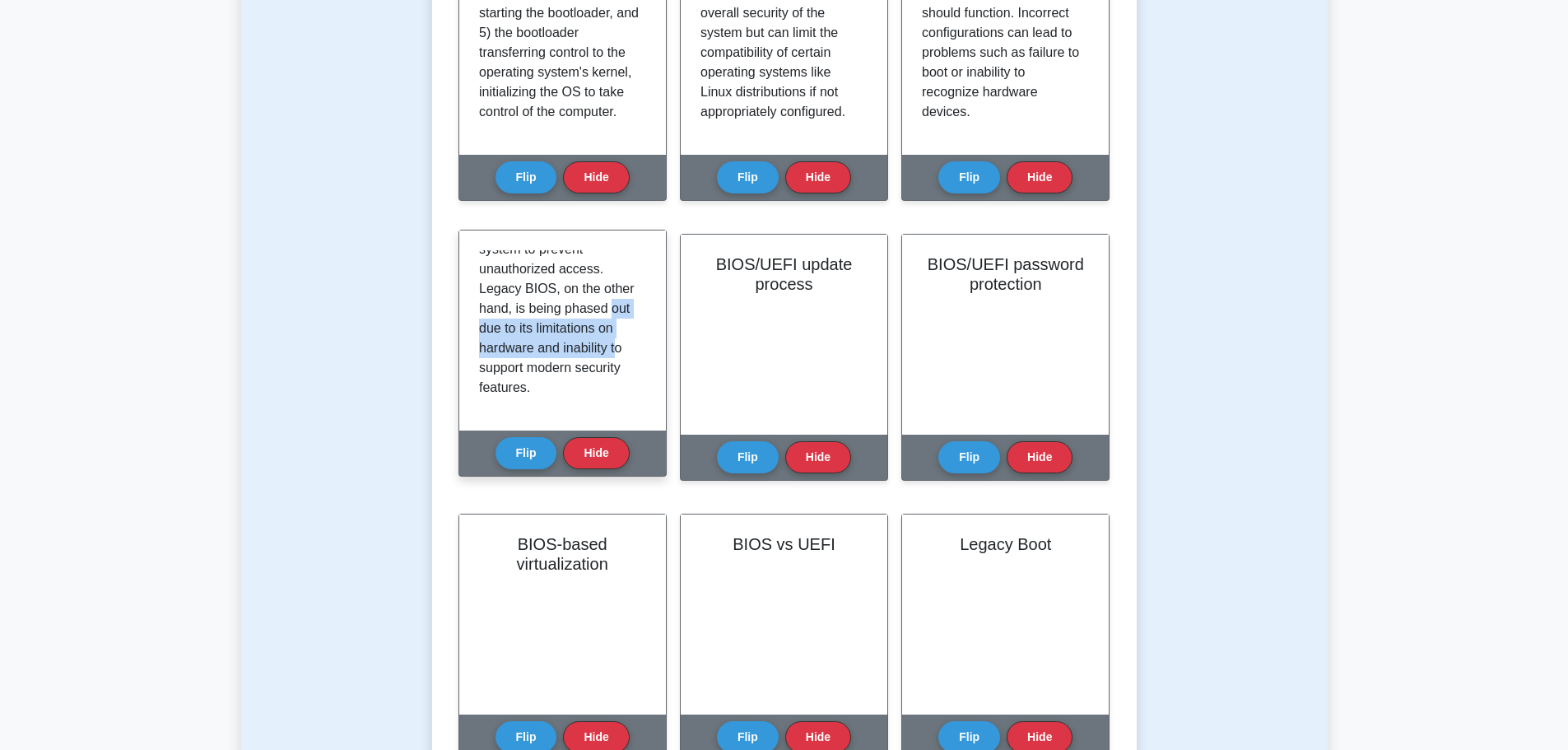
drag, startPoint x: 528, startPoint y: 331, endPoint x: 561, endPoint y: 369, distance: 50.3
click at [561, 369] on p "UEFI and Legacy BIOS are two different types of firmware interfaces used to boo…" at bounding box center [560, 81] width 160 height 632
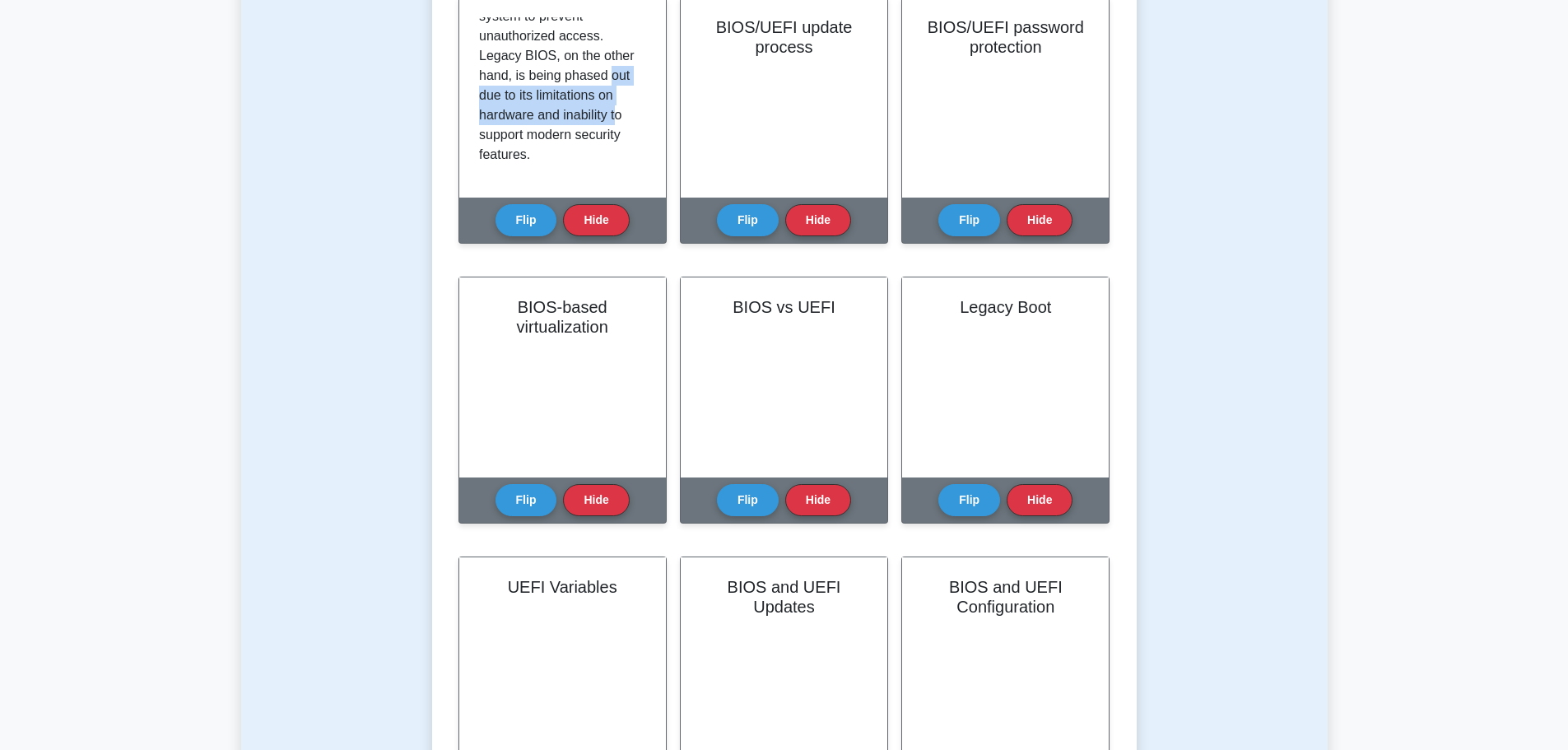
scroll to position [988, 0]
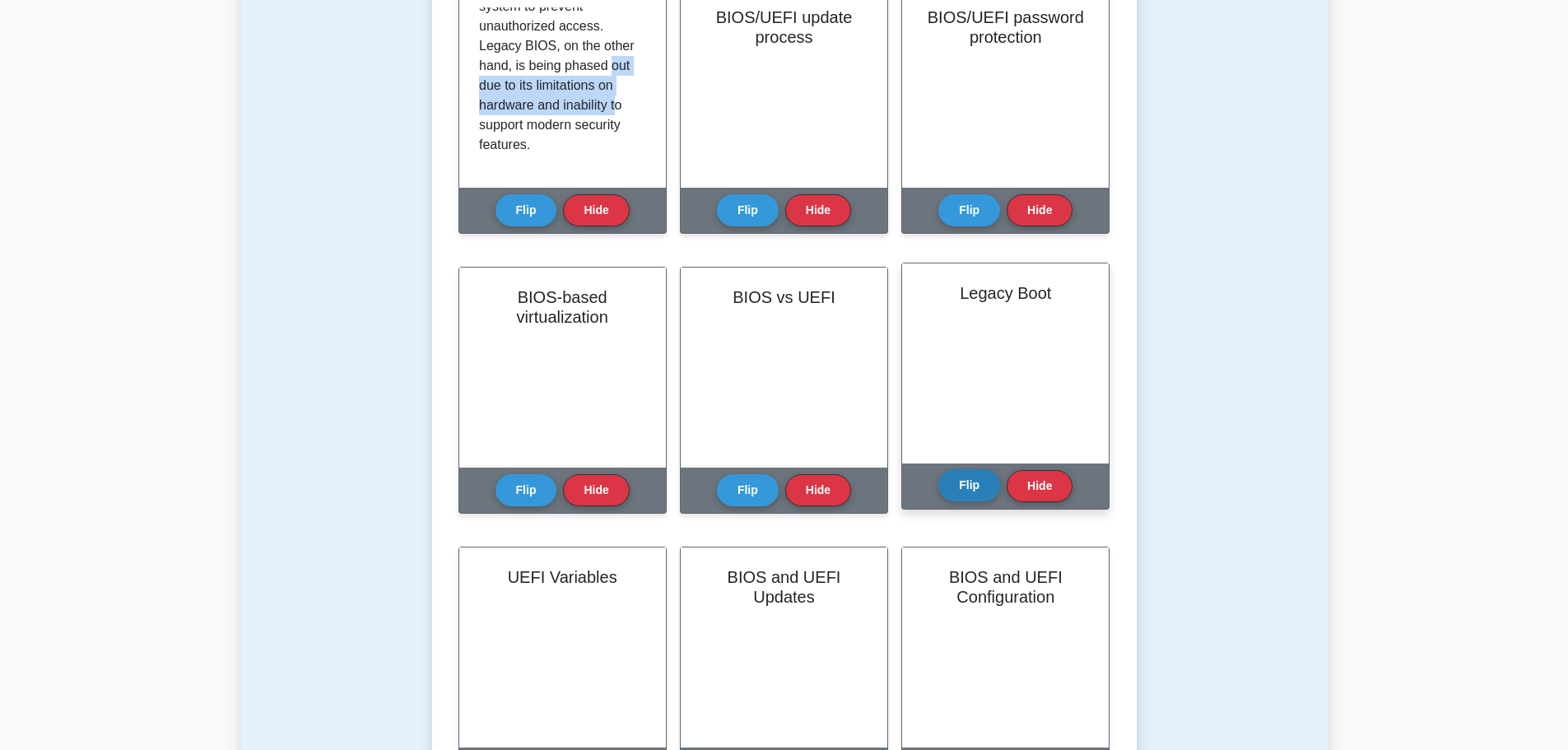
click at [967, 482] on button "Flip" at bounding box center [969, 485] width 61 height 32
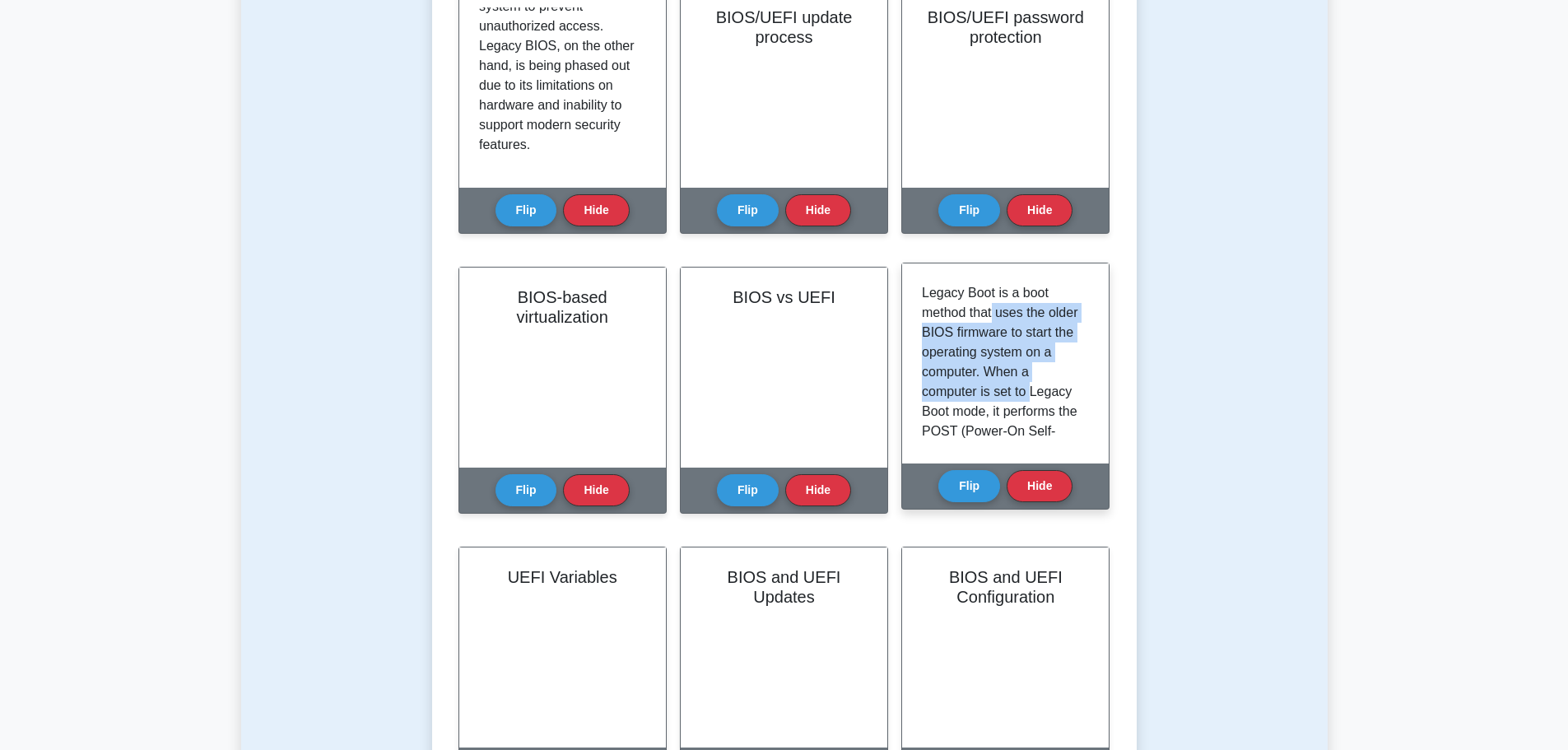
drag, startPoint x: 995, startPoint y: 317, endPoint x: 1069, endPoint y: 397, distance: 109.0
click at [1033, 397] on p "Legacy Boot is a boot method that uses the older BIOS firmware to start the ope…" at bounding box center [1002, 590] width 160 height 613
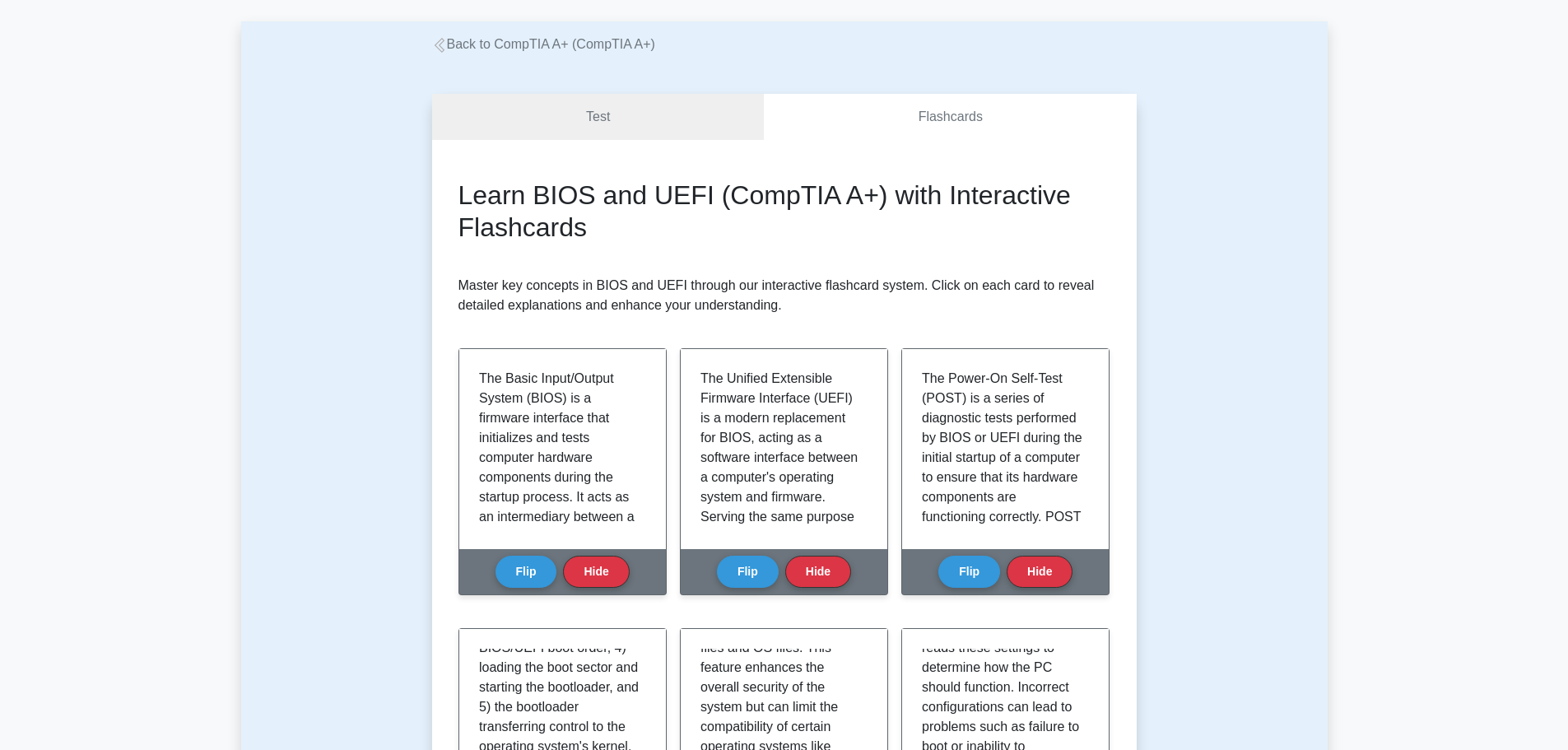
scroll to position [0, 0]
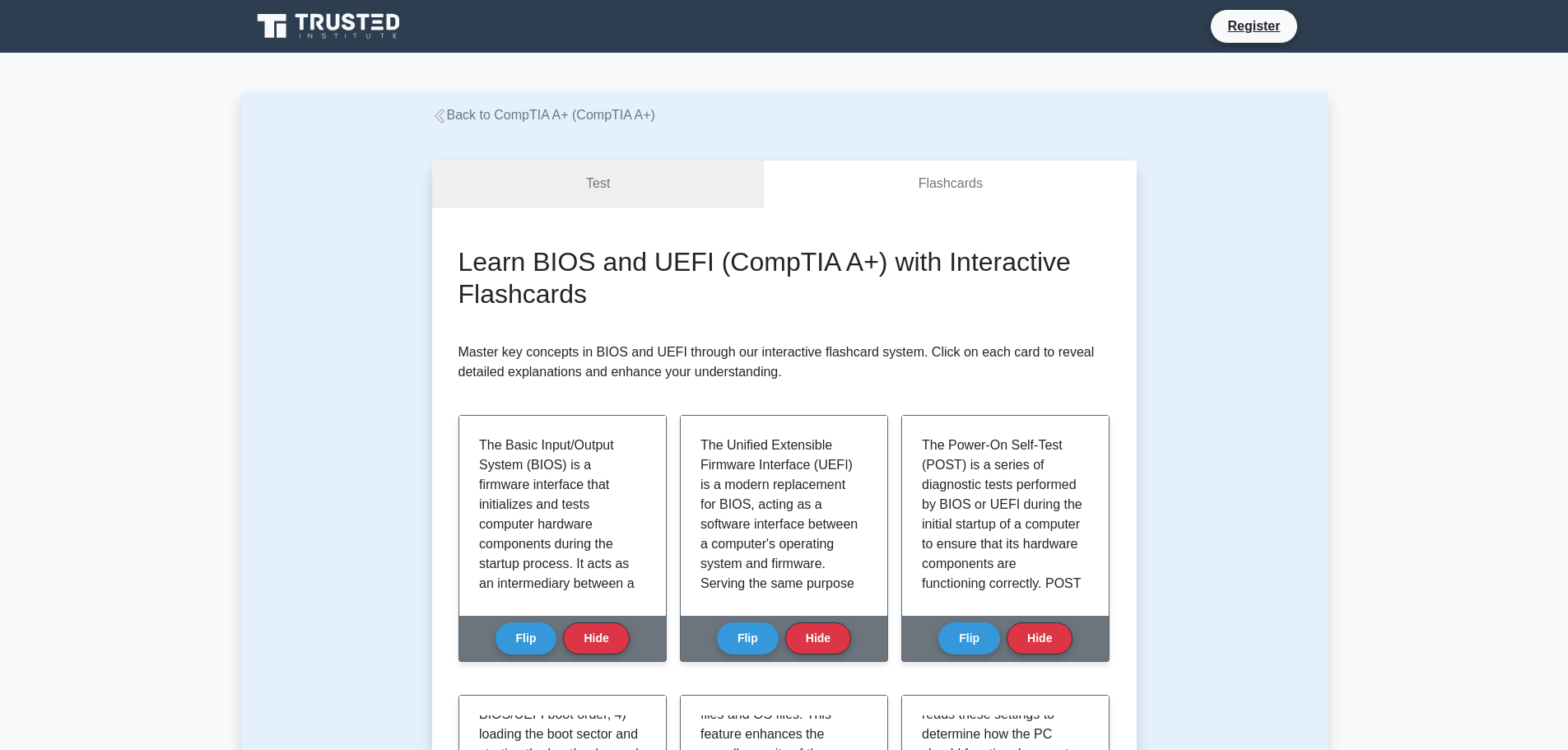
click at [597, 183] on link "Test" at bounding box center [599, 183] width 333 height 47
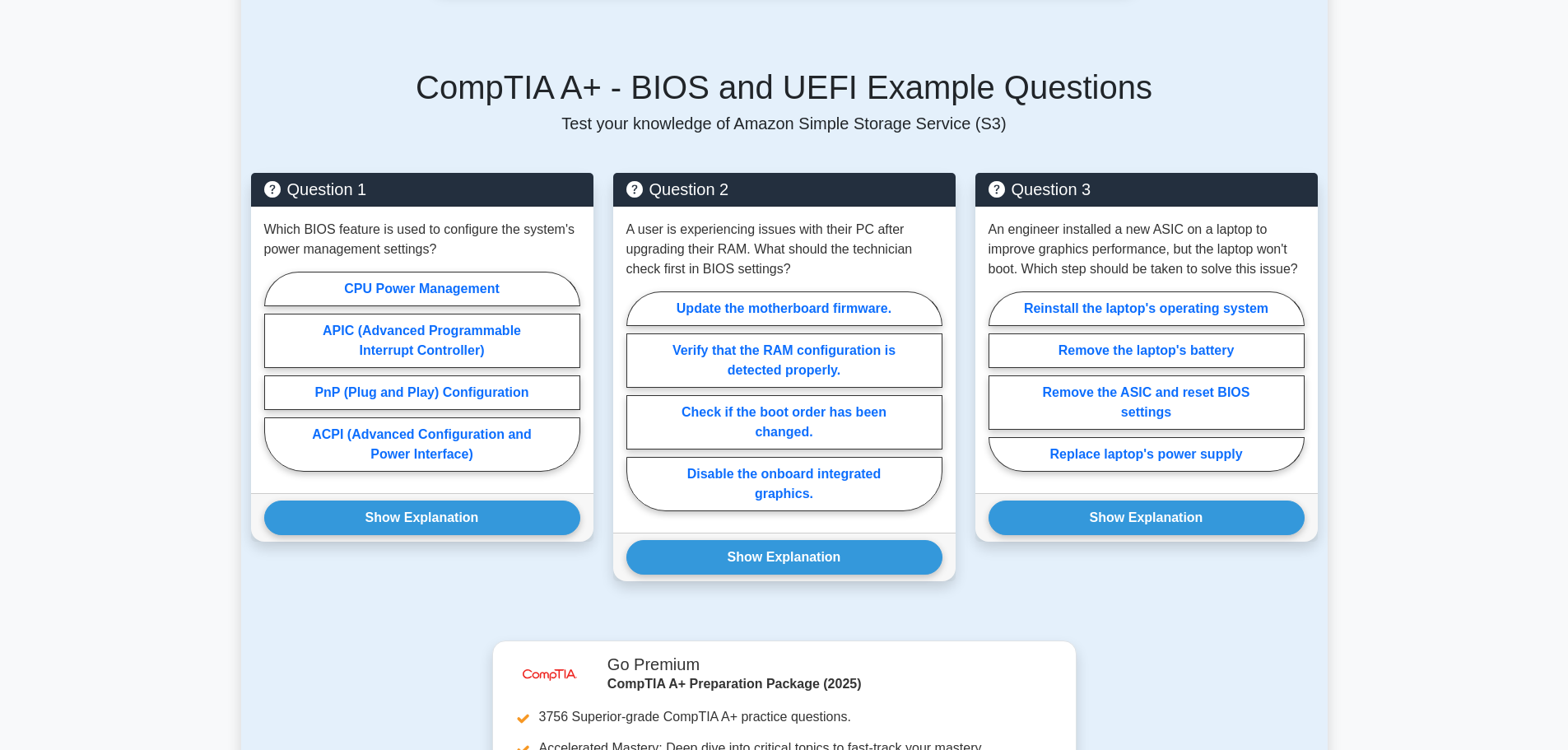
scroll to position [988, 0]
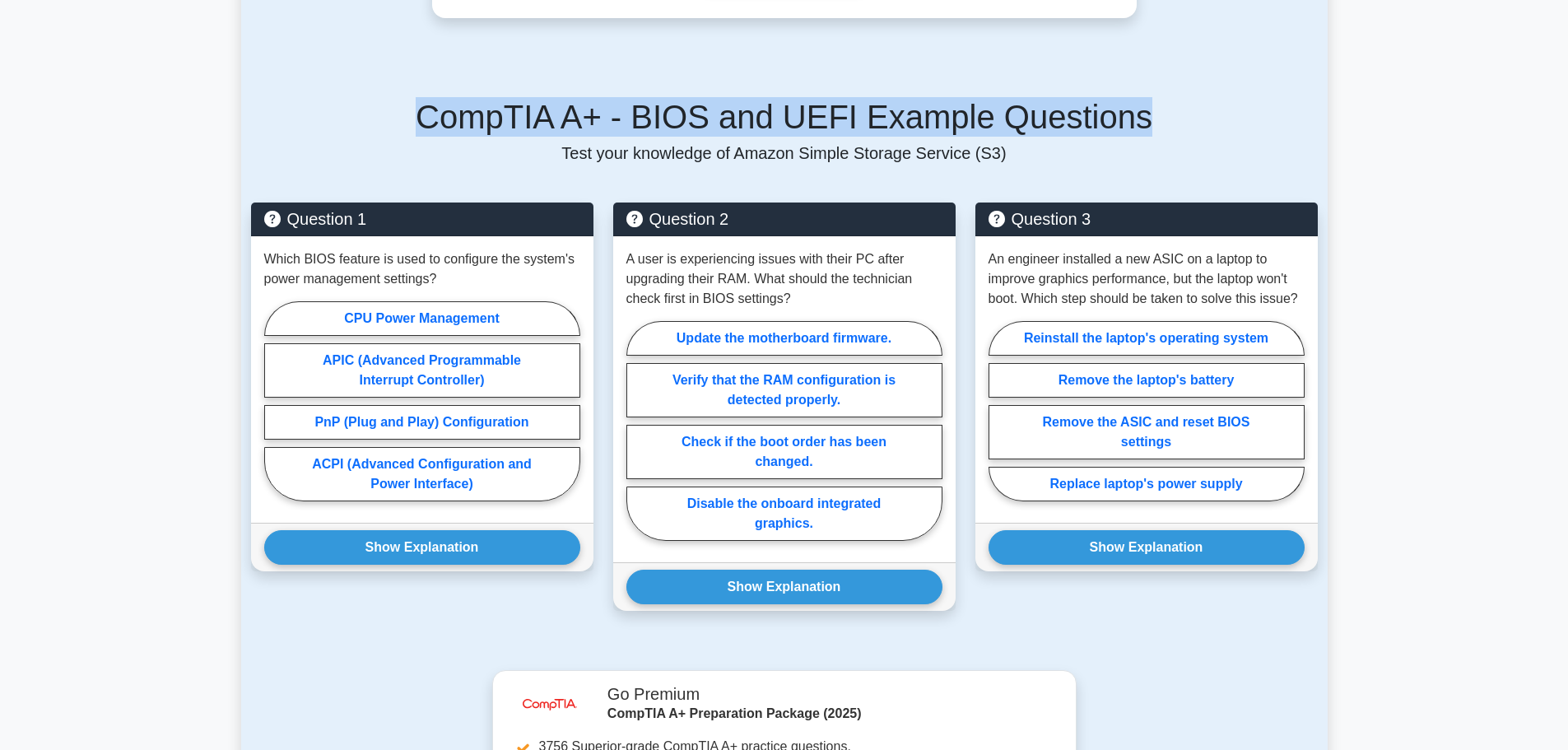
drag, startPoint x: 444, startPoint y: 118, endPoint x: 1124, endPoint y: 128, distance: 680.1
click at [1124, 128] on h5 "CompTIA A+ - BIOS and UEFI Example Questions" at bounding box center [784, 117] width 1067 height 39
copy h5 "CompTIA A+ - BIOS and UEFI Example Questions"
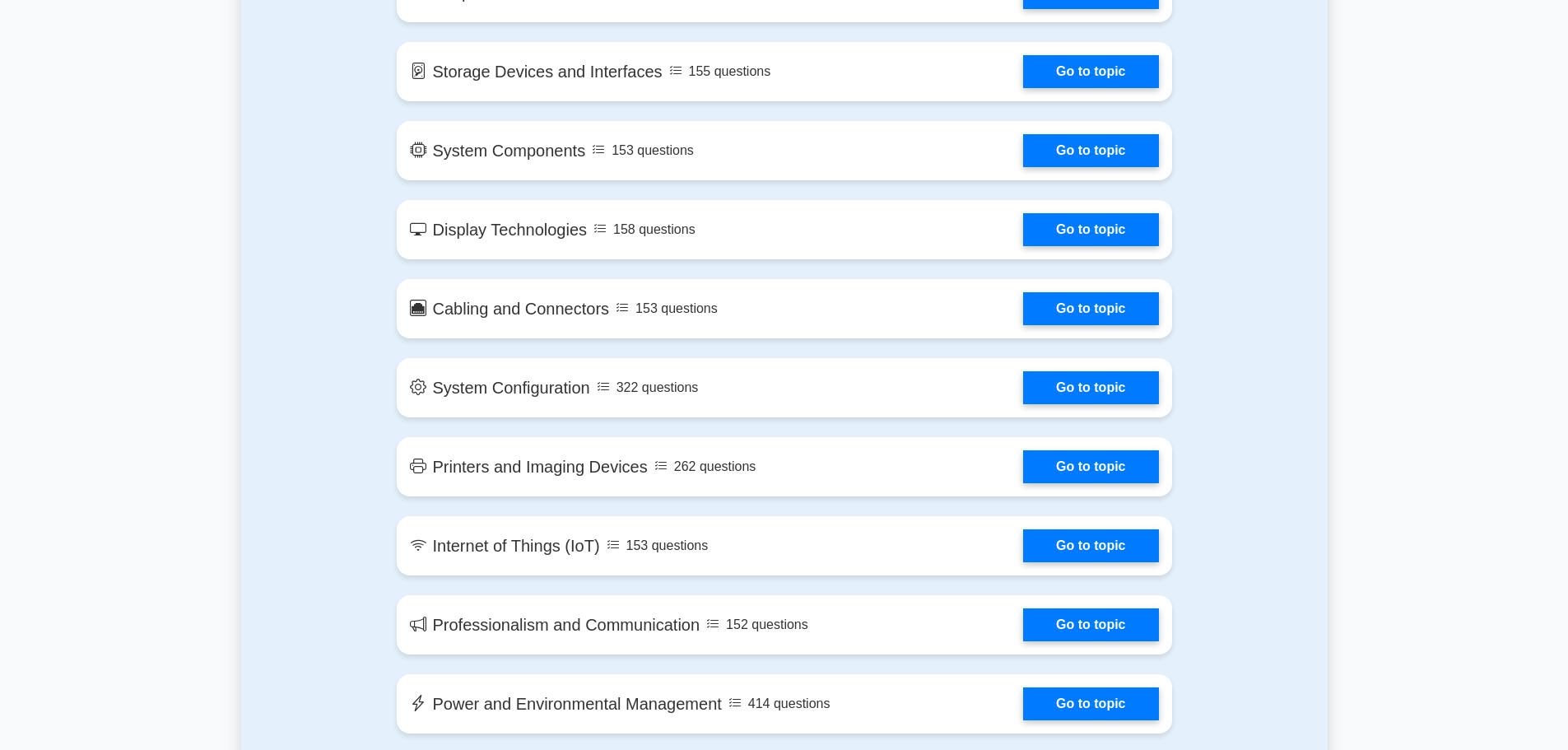
scroll to position [1893, 0]
